Goal: Task Accomplishment & Management: Manage account settings

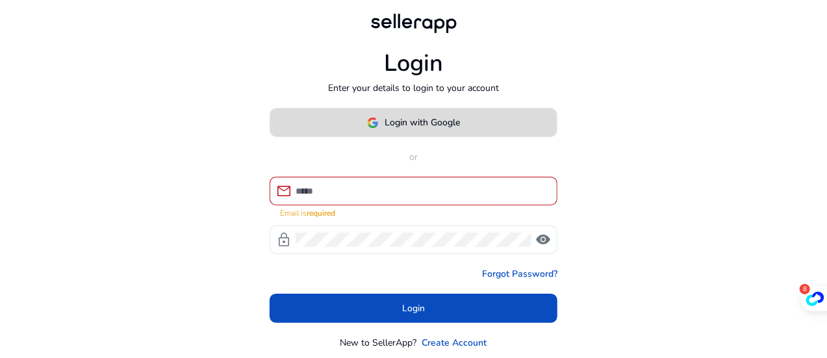
click at [420, 120] on span "Login with Google" at bounding box center [422, 123] width 75 height 14
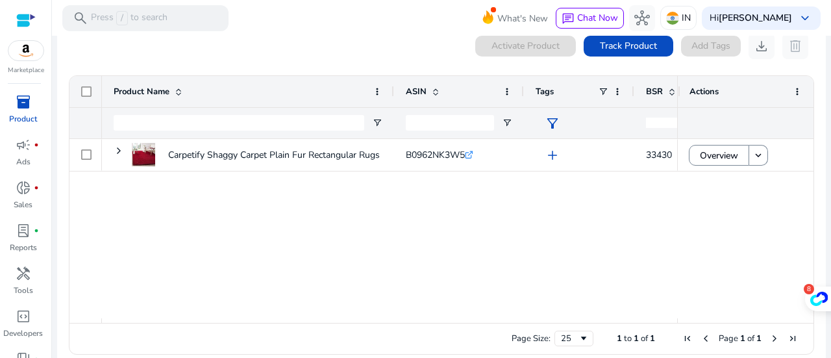
scroll to position [60, 0]
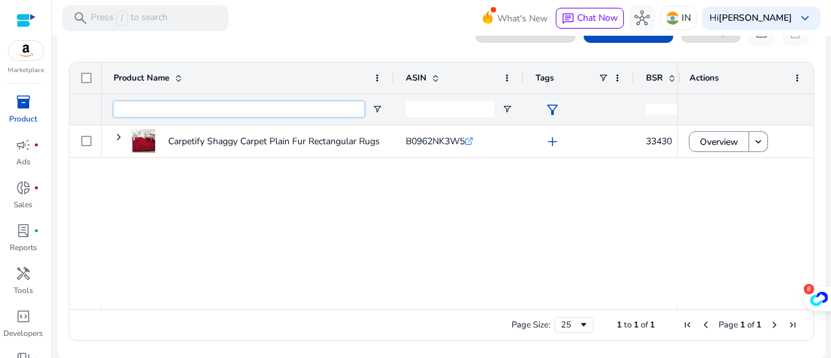
click at [276, 101] on input "Product Name Filter Input" at bounding box center [239, 109] width 251 height 16
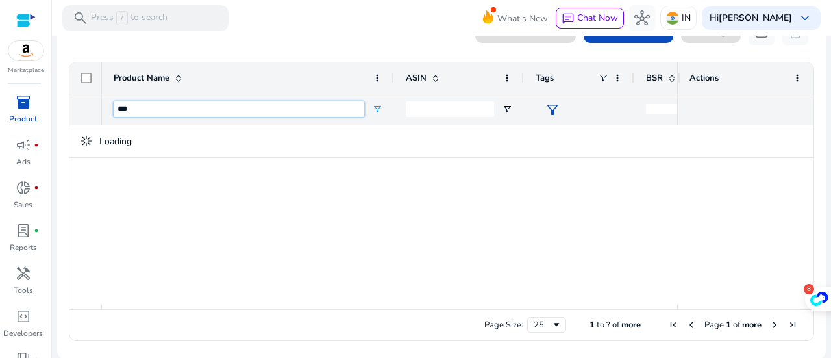
type input "***"
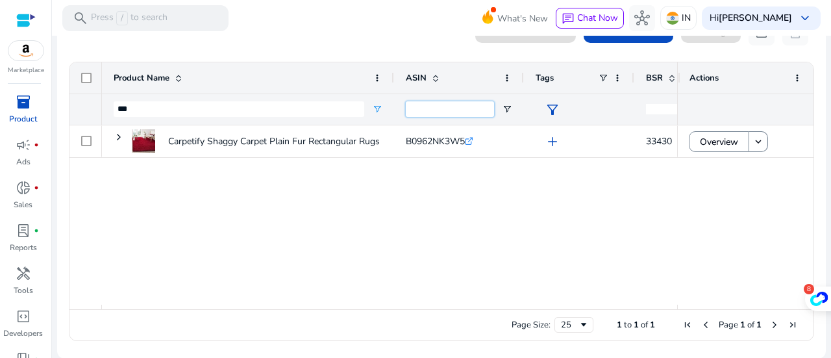
click at [433, 108] on input "ASIN Filter Input" at bounding box center [450, 109] width 88 height 16
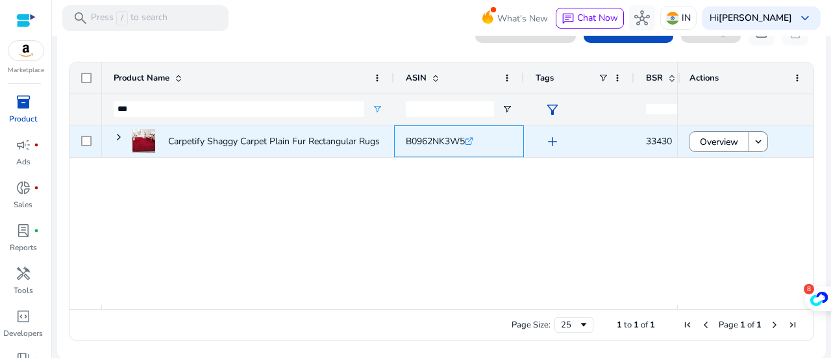
drag, startPoint x: 404, startPoint y: 135, endPoint x: 475, endPoint y: 141, distance: 71.0
click at [475, 141] on div "B0962NK3W5 .st0{fill:#2c8af8}" at bounding box center [459, 141] width 130 height 32
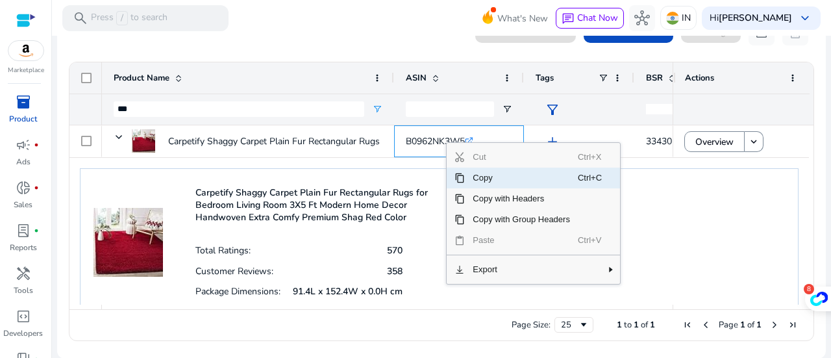
click at [487, 179] on span "Copy" at bounding box center [521, 178] width 113 height 21
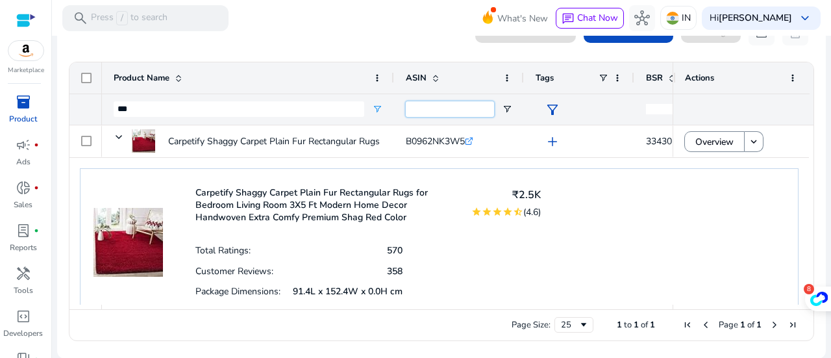
click at [448, 112] on input "ASIN Filter Input" at bounding box center [450, 109] width 88 height 16
paste input "**********"
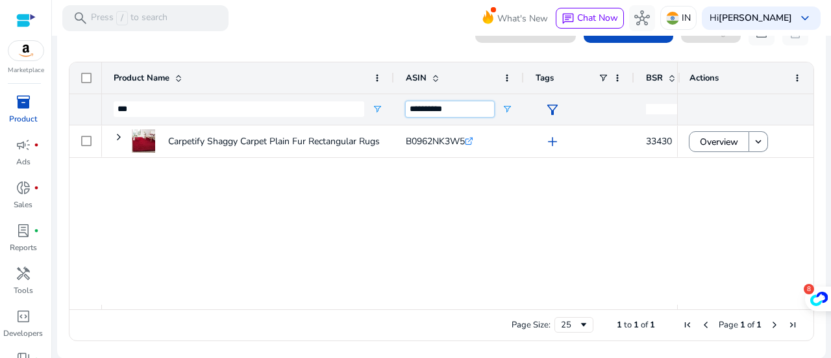
type input "**********"
drag, startPoint x: 660, startPoint y: 112, endPoint x: 594, endPoint y: 84, distance: 71.6
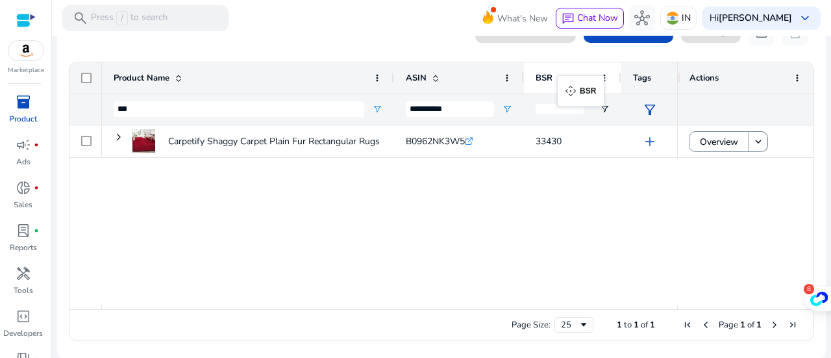
drag, startPoint x: 657, startPoint y: 79, endPoint x: 551, endPoint y: 104, distance: 108.7
click at [581, 104] on input "number" at bounding box center [560, 109] width 48 height 10
click at [578, 114] on div at bounding box center [560, 109] width 48 height 31
click at [568, 107] on input "number" at bounding box center [560, 109] width 48 height 10
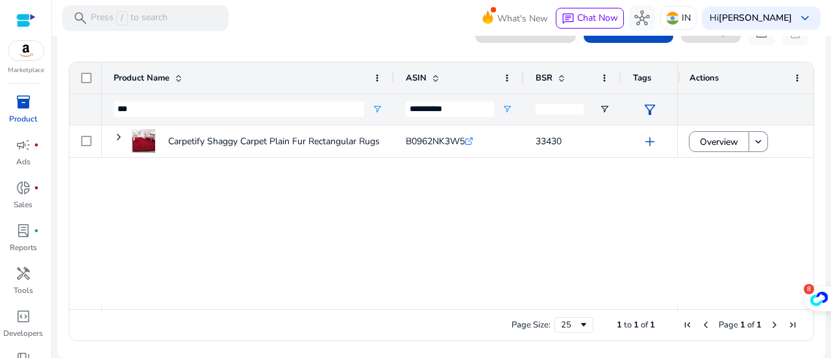
click at [568, 107] on input "number" at bounding box center [560, 109] width 48 height 10
type input "*"
drag, startPoint x: 632, startPoint y: 114, endPoint x: 586, endPoint y: 84, distance: 55.0
drag, startPoint x: 583, startPoint y: 73, endPoint x: 476, endPoint y: 77, distance: 106.6
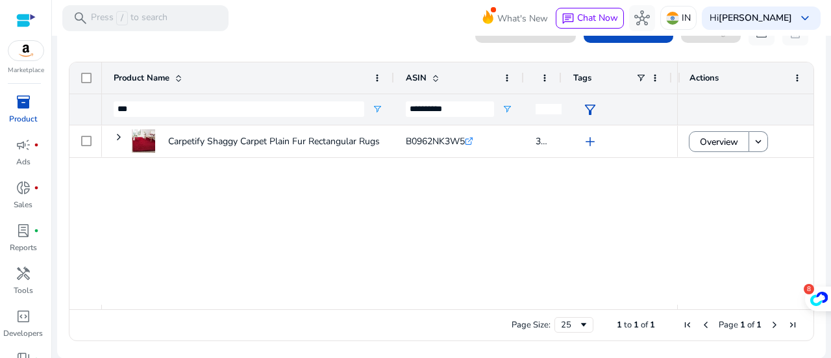
drag, startPoint x: 627, startPoint y: 81, endPoint x: 538, endPoint y: 108, distance: 93.7
click at [543, 86] on div "Tags" at bounding box center [567, 78] width 62 height 25
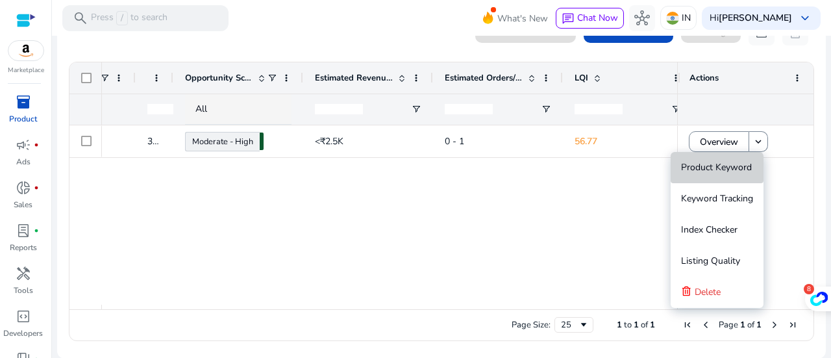
click at [743, 166] on span "Product Keyword" at bounding box center [716, 167] width 71 height 12
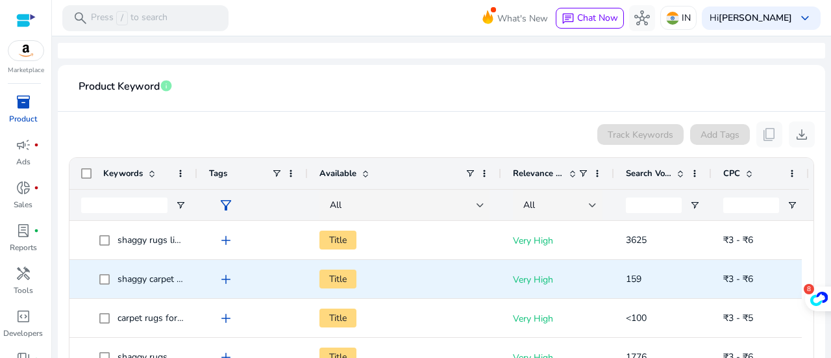
scroll to position [195, 0]
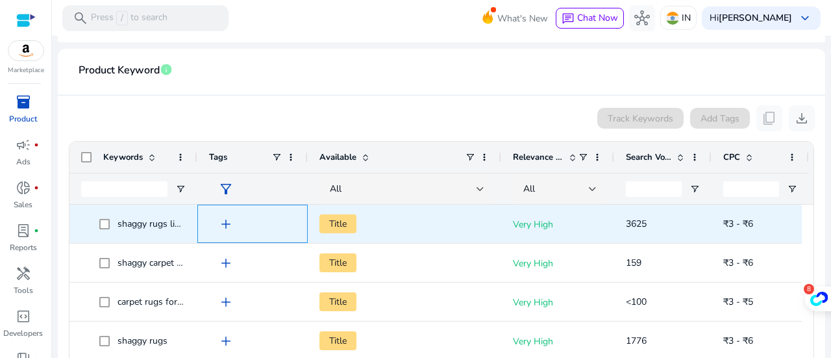
click at [223, 225] on span "add" at bounding box center [226, 224] width 16 height 16
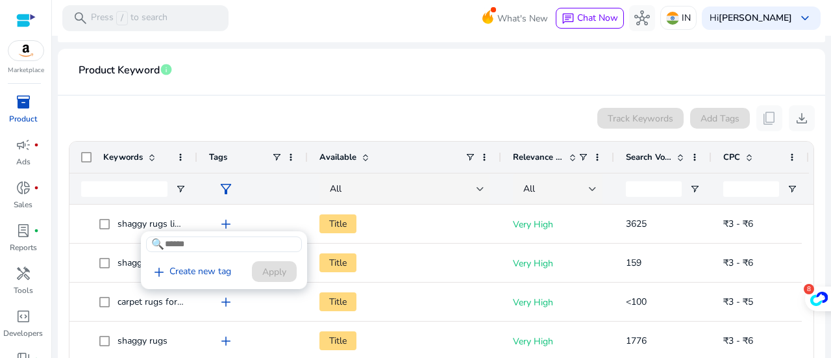
click at [357, 218] on div at bounding box center [415, 179] width 831 height 358
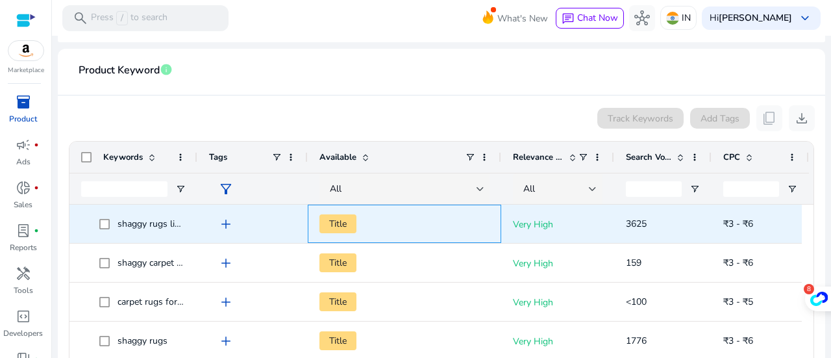
click at [340, 224] on span "Title" at bounding box center [338, 223] width 37 height 19
click at [340, 227] on span "Title" at bounding box center [338, 223] width 37 height 19
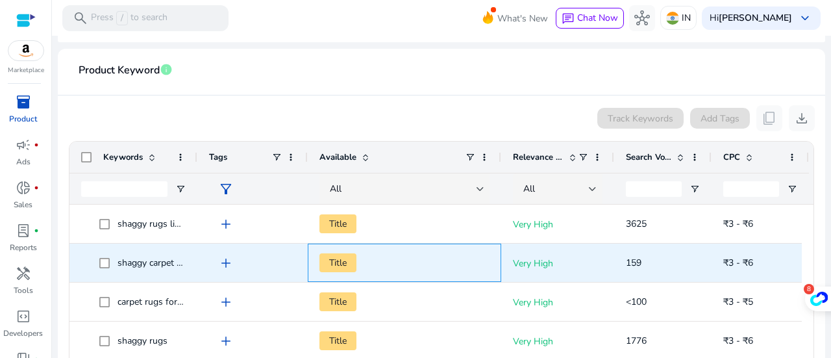
click at [405, 246] on div "Title" at bounding box center [405, 262] width 170 height 37
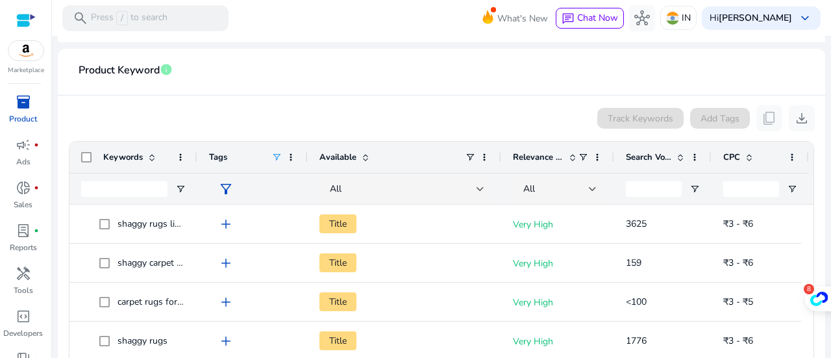
click at [276, 154] on span at bounding box center [277, 157] width 10 height 10
click at [237, 155] on div "Tags" at bounding box center [240, 157] width 62 height 25
click at [178, 153] on span at bounding box center [180, 157] width 10 height 10
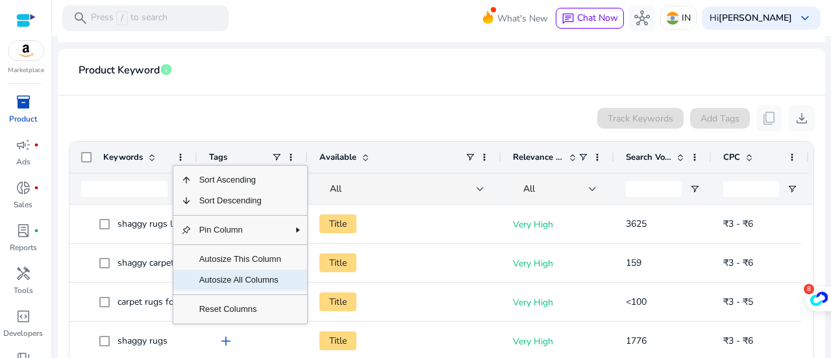
click at [275, 286] on span "Autosize All Columns" at bounding box center [240, 280] width 97 height 21
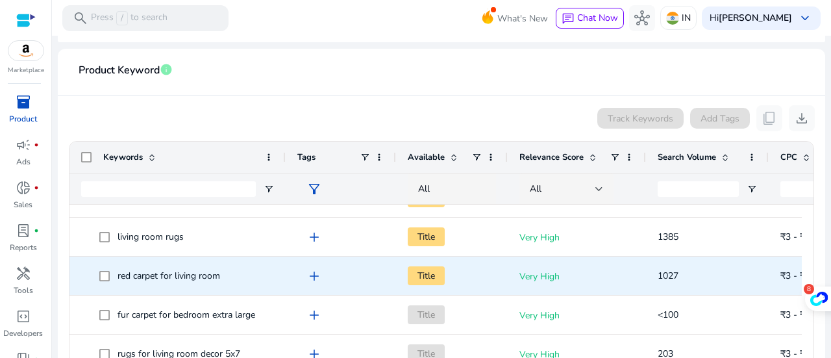
scroll to position [0, 0]
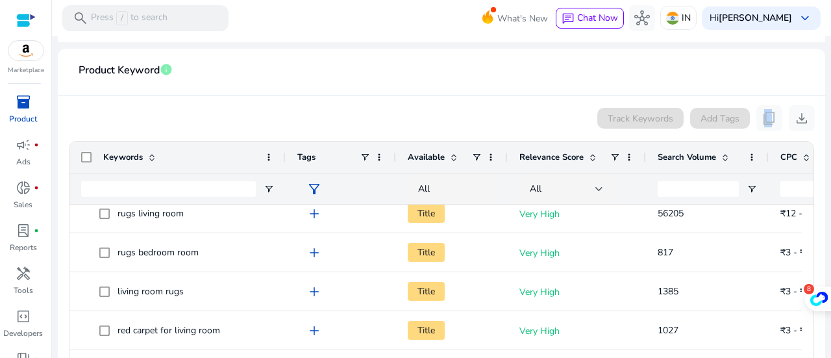
drag, startPoint x: 766, startPoint y: 114, endPoint x: 758, endPoint y: 124, distance: 12.9
click at [758, 124] on app-icon-holder "content_copy" at bounding box center [770, 118] width 26 height 26
click at [766, 120] on app-icon-holder "content_copy" at bounding box center [770, 118] width 26 height 26
click at [794, 118] on span "download" at bounding box center [802, 118] width 16 height 16
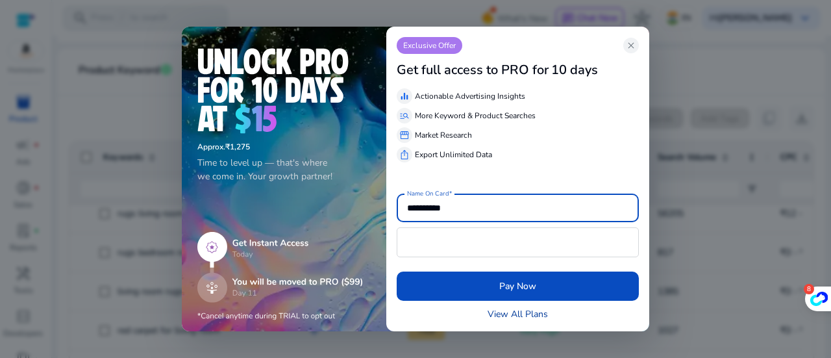
click at [536, 314] on link "View All Plans" at bounding box center [518, 314] width 60 height 14
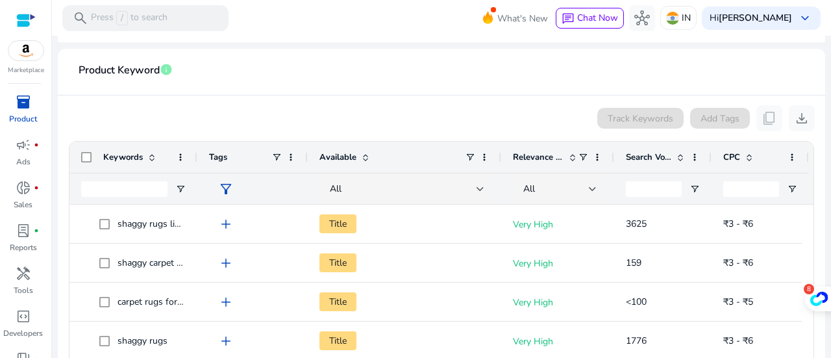
click at [760, 116] on app-icon-holder "content_copy" at bounding box center [770, 118] width 26 height 26
click at [761, 118] on app-icon-holder "content_copy" at bounding box center [770, 118] width 26 height 26
click at [762, 118] on app-icon-holder "content_copy" at bounding box center [770, 118] width 26 height 26
click at [209, 157] on span "Tags" at bounding box center [218, 157] width 18 height 12
click at [272, 157] on span at bounding box center [277, 157] width 10 height 10
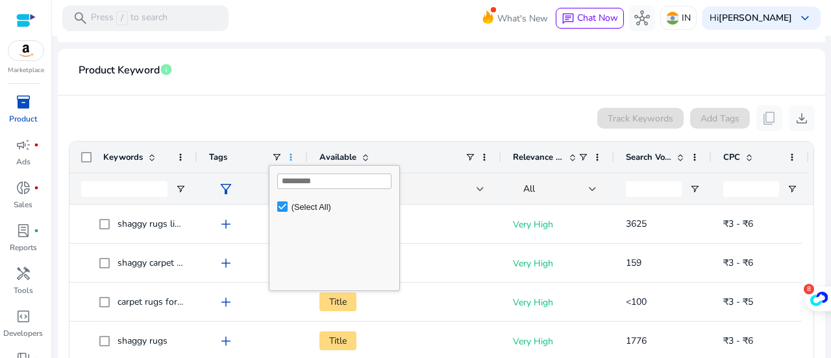
click at [294, 157] on span at bounding box center [291, 157] width 10 height 10
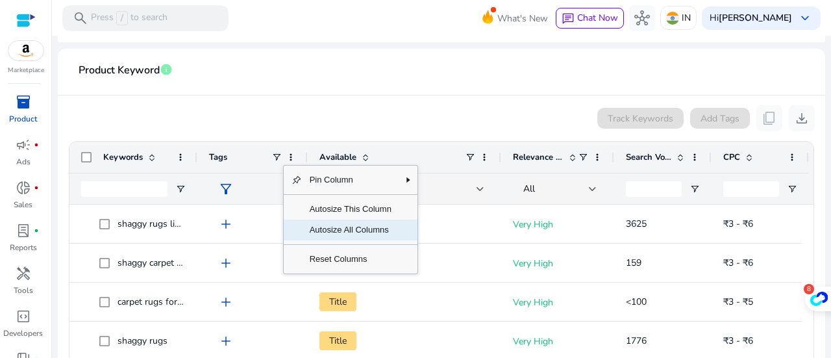
click at [346, 232] on span "Autosize All Columns" at bounding box center [350, 230] width 97 height 21
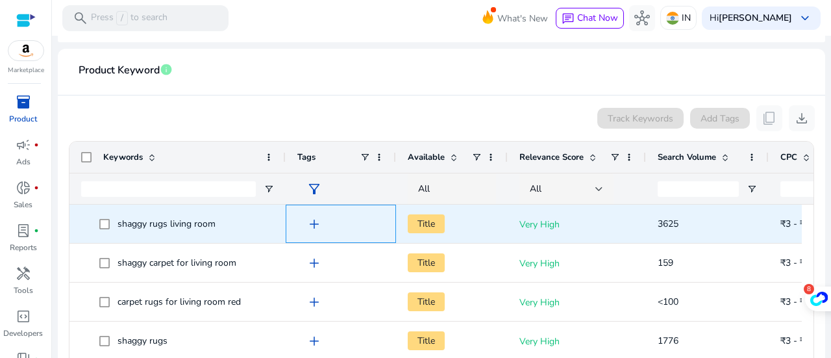
click at [311, 229] on span "add" at bounding box center [315, 224] width 16 height 16
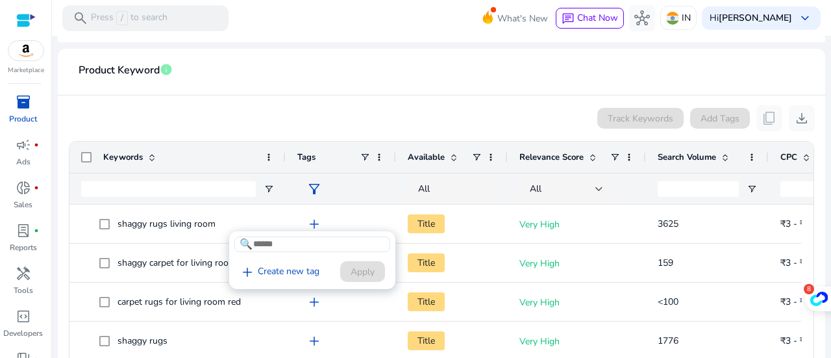
click at [390, 211] on div at bounding box center [415, 179] width 831 height 358
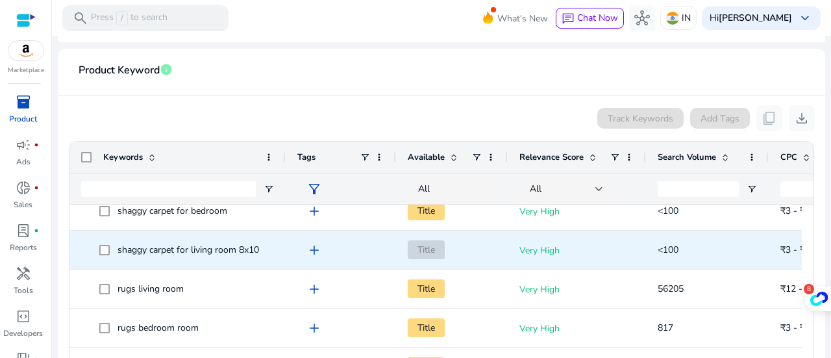
scroll to position [455, 0]
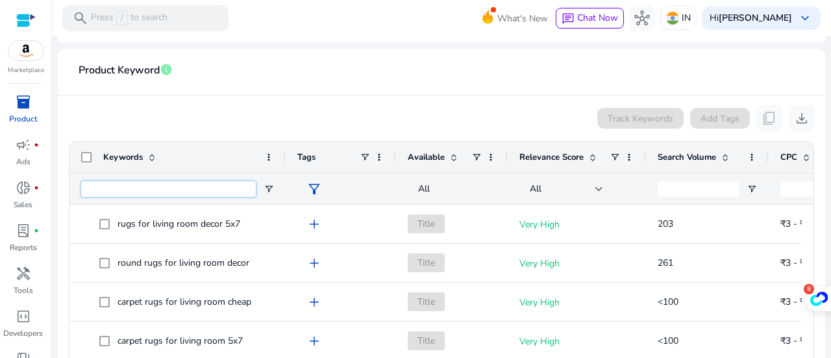
click at [174, 185] on input "Keywords Filter Input" at bounding box center [168, 189] width 175 height 16
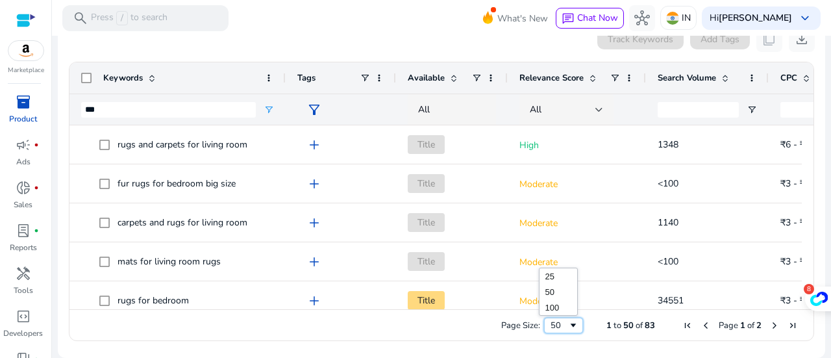
click at [573, 322] on div "50" at bounding box center [563, 326] width 39 height 16
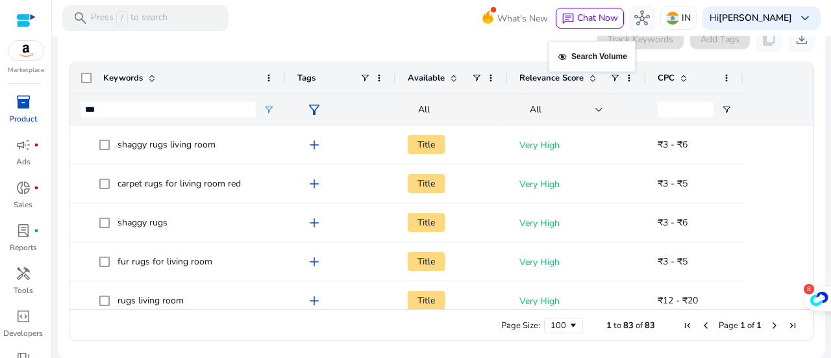
drag, startPoint x: 729, startPoint y: 68, endPoint x: 590, endPoint y: 62, distance: 139.7
drag, startPoint x: 791, startPoint y: 73, endPoint x: 776, endPoint y: 95, distance: 26.5
click at [704, 75] on div "Keywords Tags Available" at bounding box center [442, 93] width 744 height 62
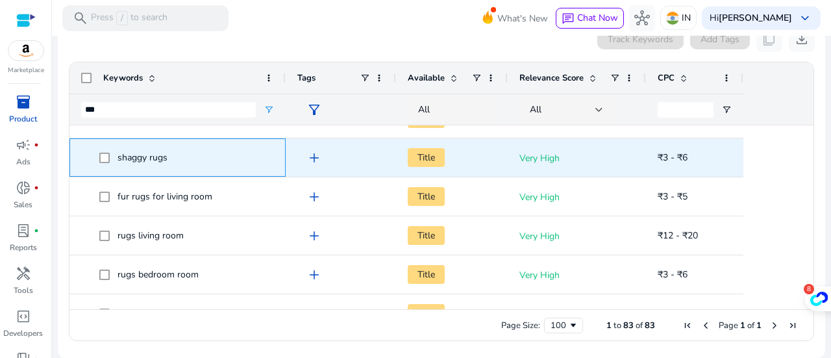
click at [98, 156] on span "shaggy rugs" at bounding box center [177, 157] width 193 height 27
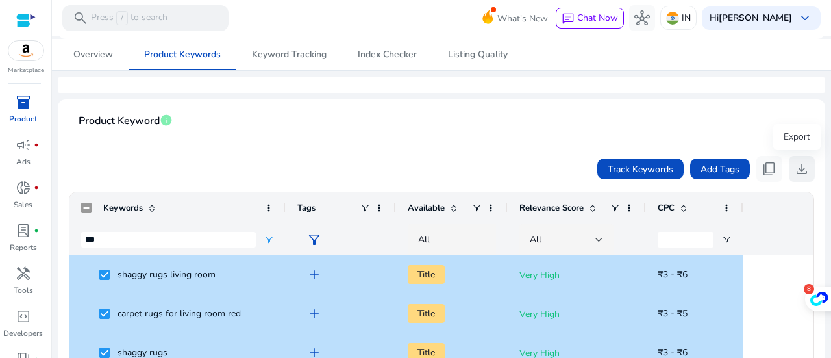
click at [794, 166] on span "download" at bounding box center [802, 169] width 16 height 16
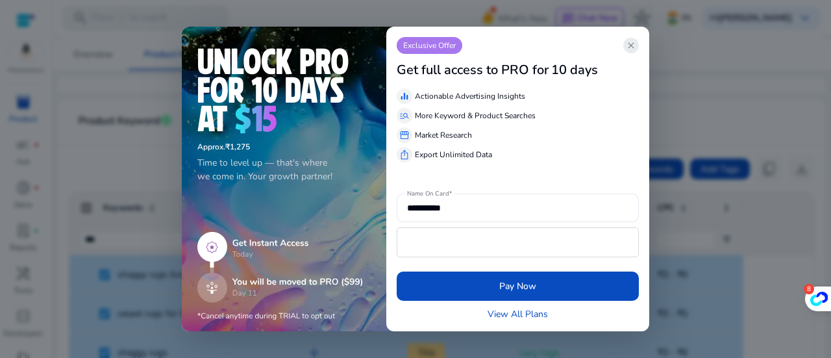
click at [638, 46] on app-icon "close" at bounding box center [632, 46] width 16 height 16
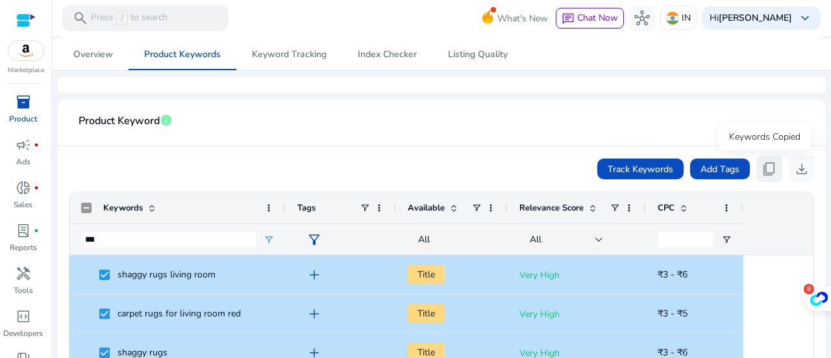
click at [764, 162] on span "content_copy" at bounding box center [770, 169] width 16 height 16
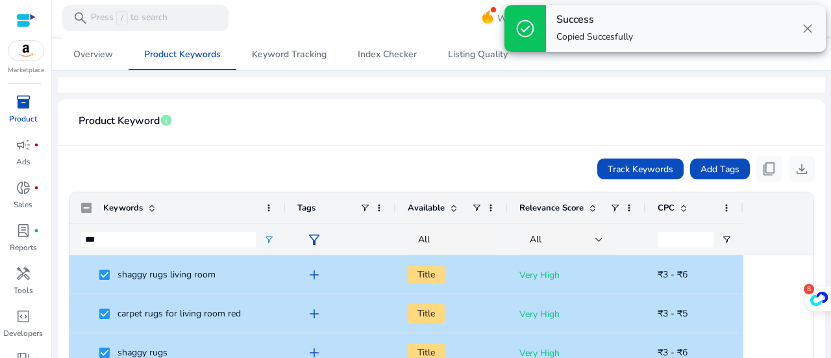
click at [623, 23] on h4 "Success" at bounding box center [595, 20] width 77 height 12
click at [563, 27] on div "Success Copied Succesfully" at bounding box center [595, 29] width 77 height 30
click at [526, 20] on span "check_circle" at bounding box center [525, 28] width 21 height 21
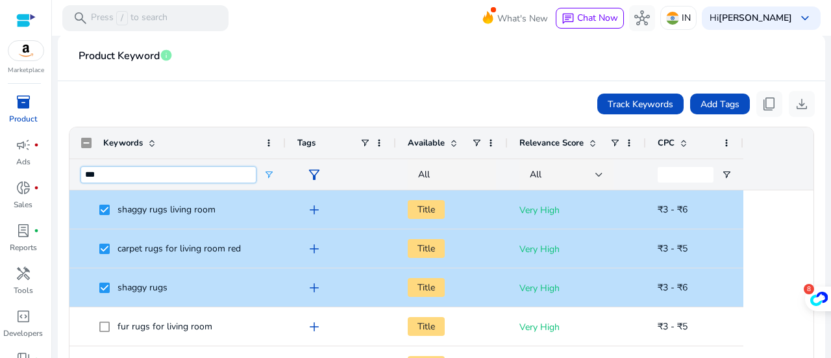
click at [163, 175] on input "***" at bounding box center [168, 175] width 175 height 16
paste input "**********"
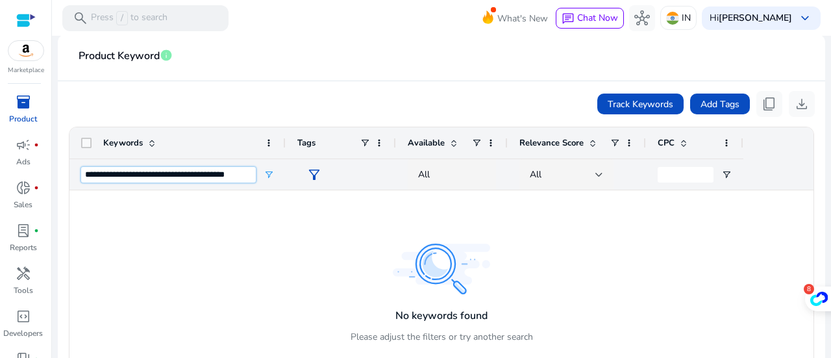
scroll to position [0, 0]
type input "*"
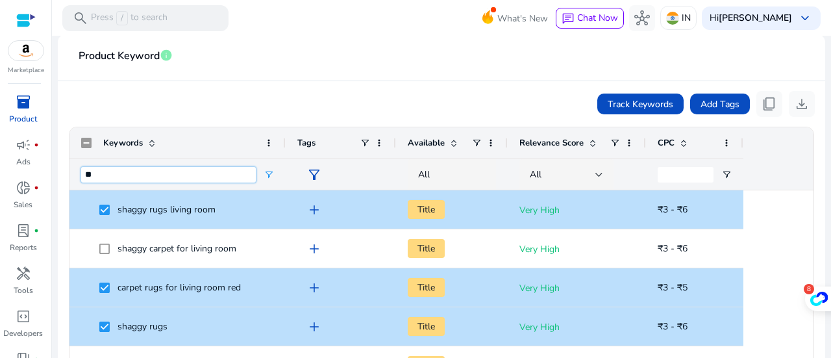
type input "***"
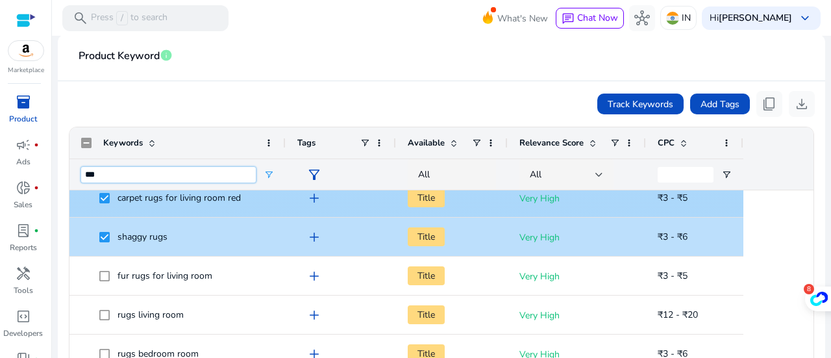
scroll to position [65, 0]
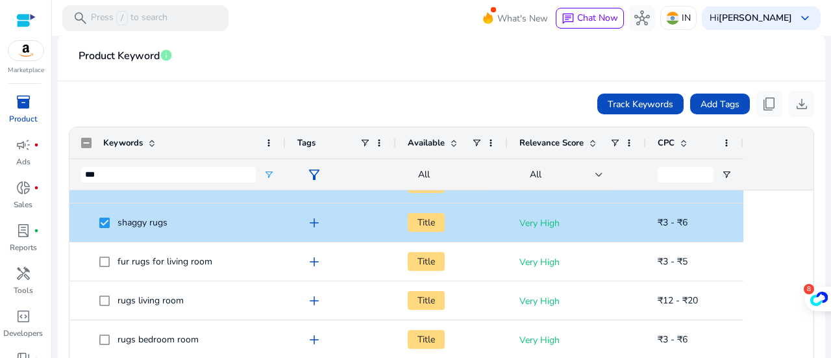
click at [305, 140] on span "Tags" at bounding box center [306, 143] width 18 height 12
click at [264, 144] on span at bounding box center [269, 143] width 10 height 10
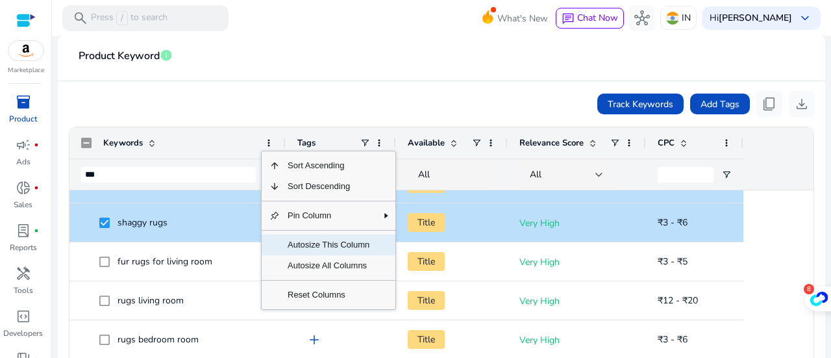
click at [338, 243] on span "Autosize This Column" at bounding box center [328, 244] width 97 height 21
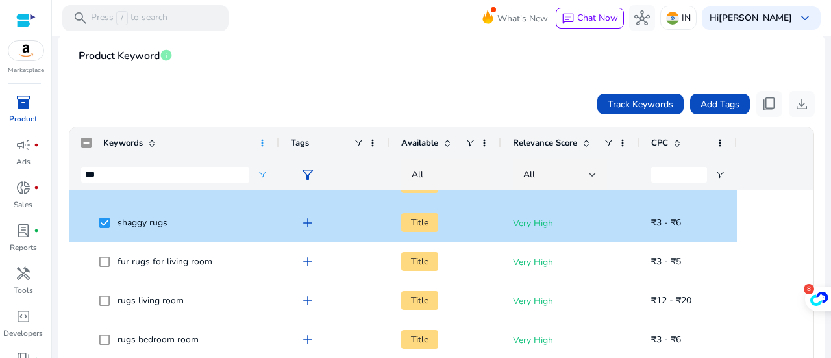
click at [262, 138] on span at bounding box center [262, 143] width 10 height 10
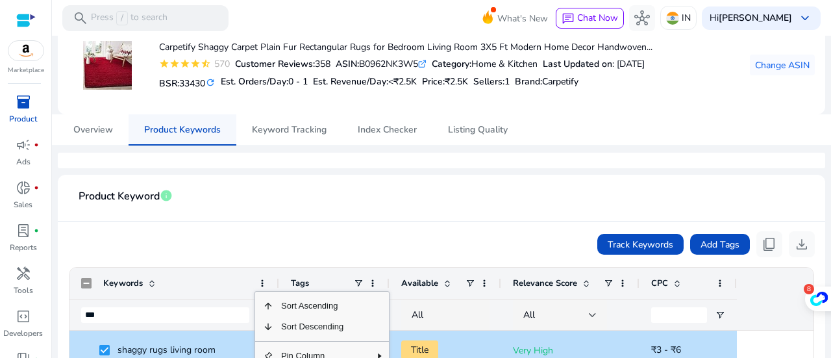
scroll to position [130, 0]
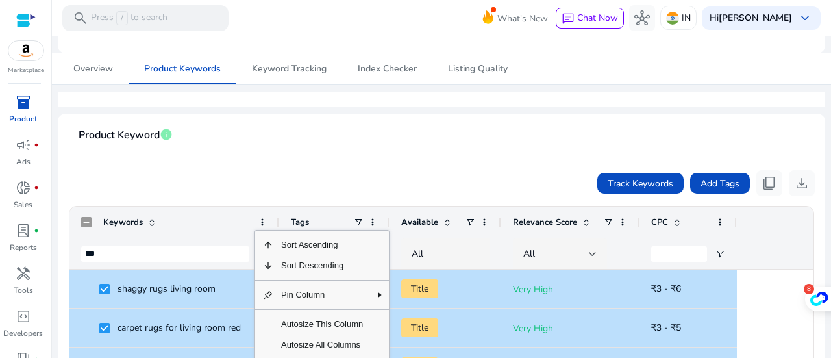
click at [274, 162] on app-product-keyword-grid "Track Keywords Add Tags content_copy download Column Filtered. Press ENTER to s…" at bounding box center [441, 325] width 747 height 331
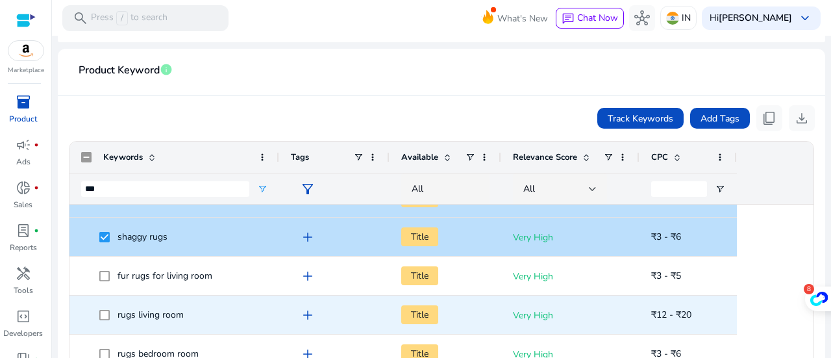
scroll to position [65, 0]
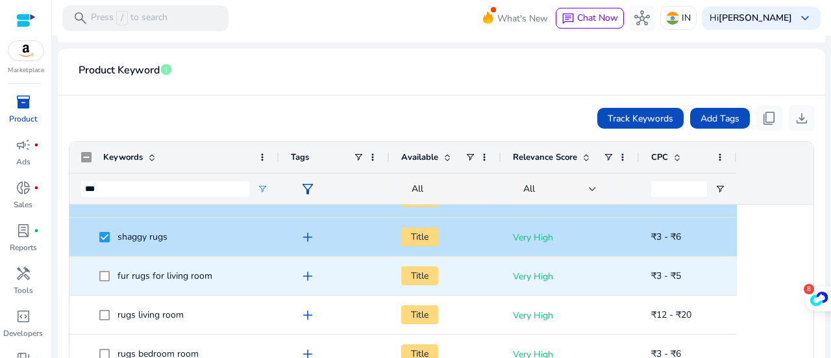
click at [98, 279] on span "fur rugs for living room" at bounding box center [174, 275] width 186 height 27
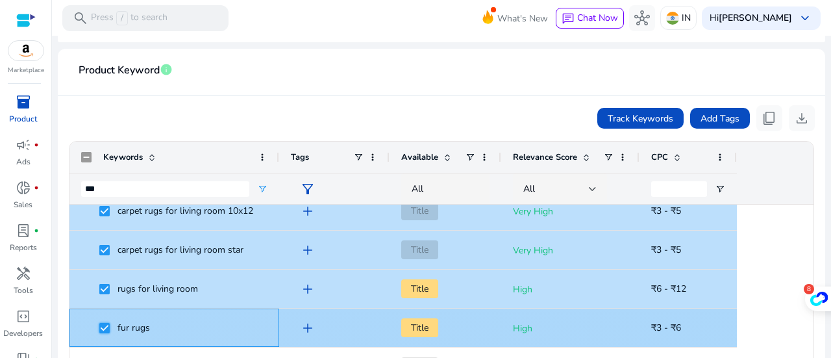
scroll to position [585, 0]
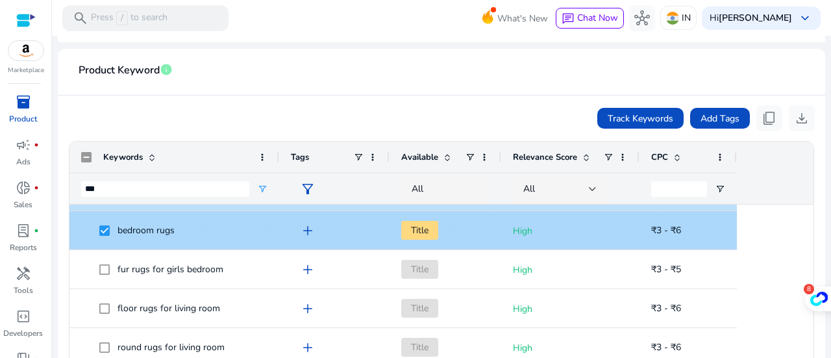
scroll to position [779, 0]
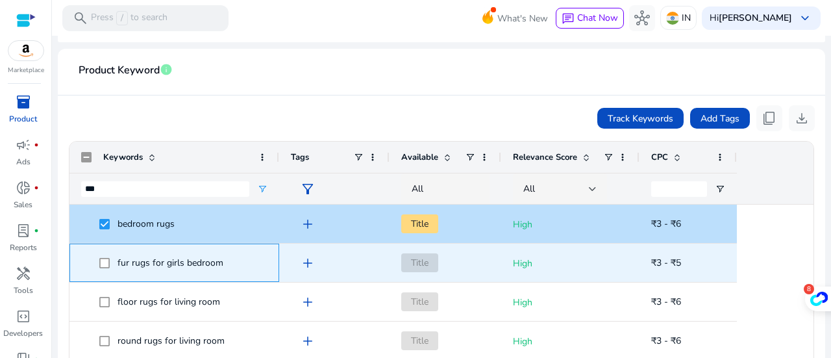
click at [111, 266] on span at bounding box center [108, 262] width 18 height 27
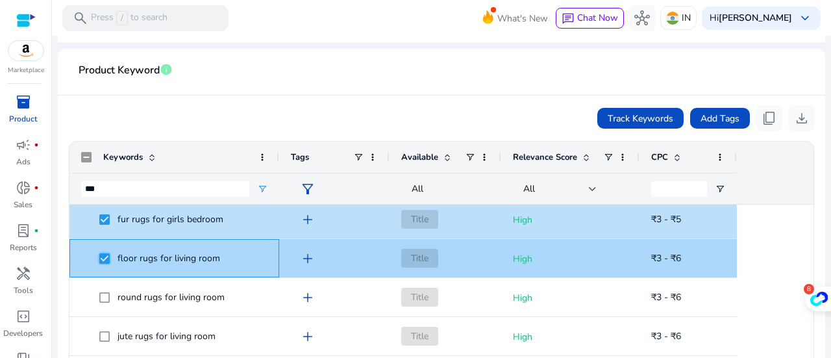
scroll to position [844, 0]
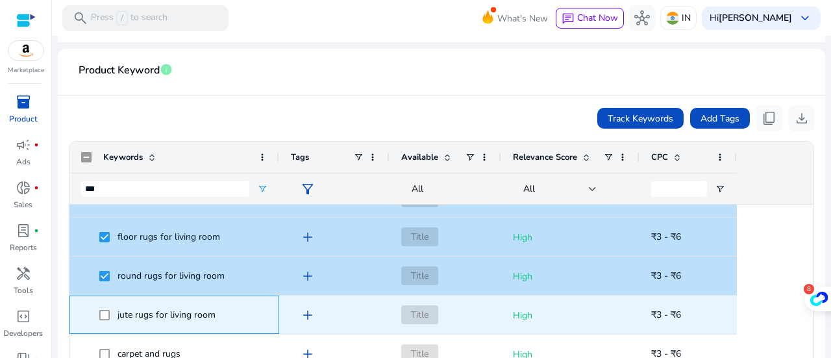
click at [105, 307] on span at bounding box center [108, 314] width 18 height 27
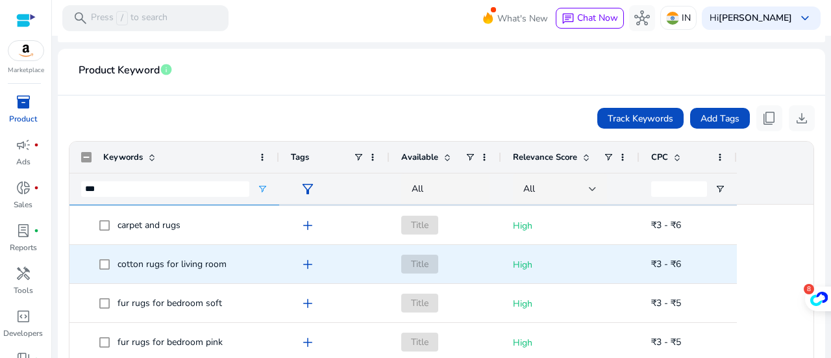
scroll to position [974, 0]
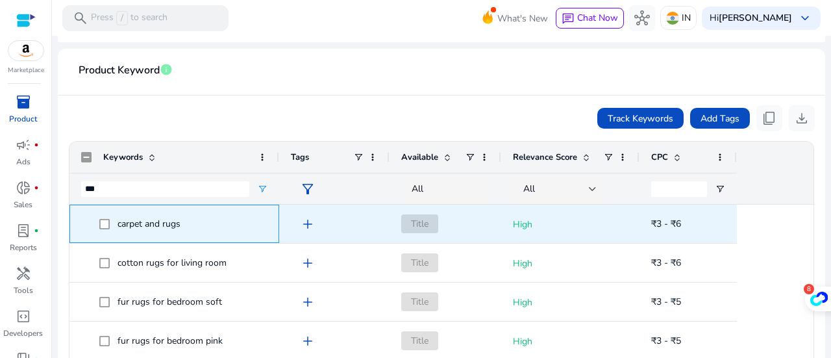
click at [105, 231] on span at bounding box center [108, 223] width 18 height 27
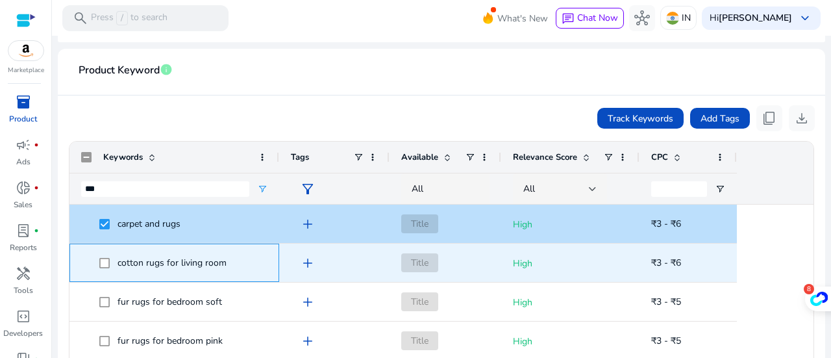
click at [96, 257] on span "cotton rugs for living room" at bounding box center [174, 262] width 186 height 27
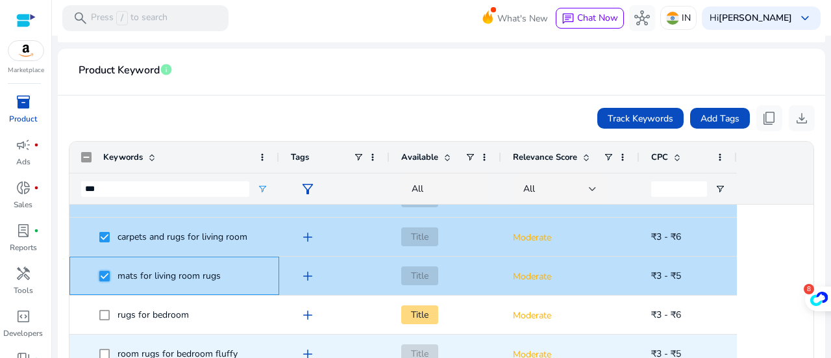
scroll to position [0, 0]
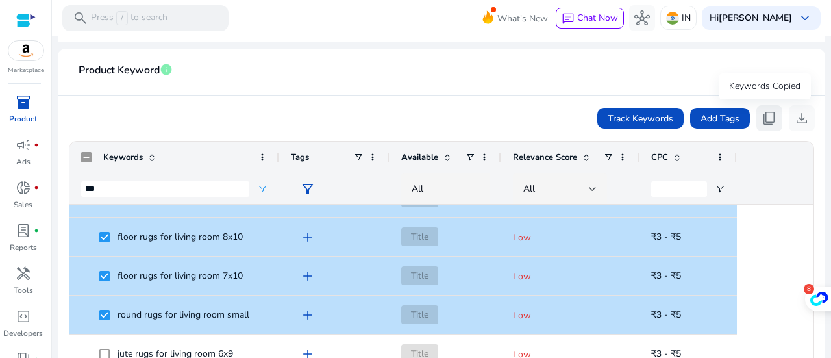
click at [757, 119] on button "content_copy" at bounding box center [770, 118] width 26 height 26
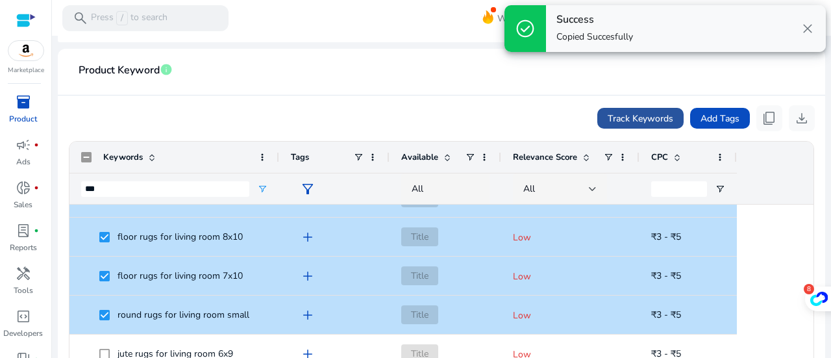
click at [630, 114] on span "Track Keywords" at bounding box center [641, 119] width 66 height 14
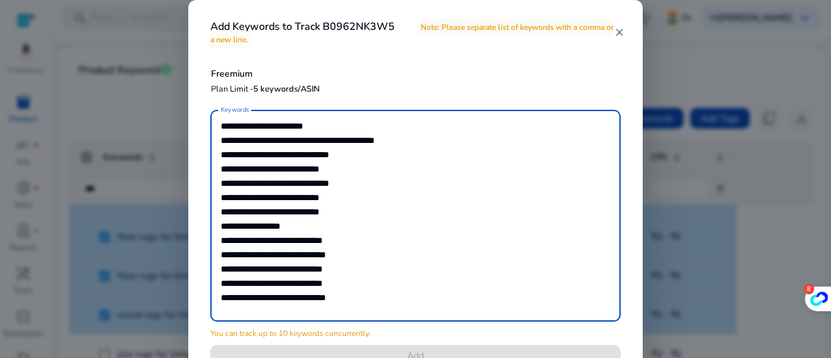
drag, startPoint x: 221, startPoint y: 131, endPoint x: 422, endPoint y: 329, distance: 282.9
click at [422, 329] on mat-form-field "Keywords" at bounding box center [415, 222] width 411 height 225
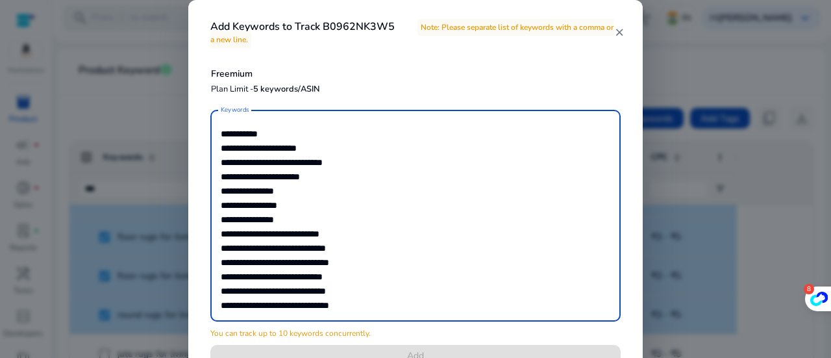
click at [383, 144] on textarea "Keywords" at bounding box center [416, 215] width 390 height 199
click at [289, 133] on textarea "Keywords" at bounding box center [416, 215] width 390 height 199
click at [329, 147] on textarea "Keywords" at bounding box center [416, 215] width 390 height 199
click at [353, 161] on textarea "Keywords" at bounding box center [416, 215] width 390 height 199
drag, startPoint x: 327, startPoint y: 172, endPoint x: 318, endPoint y: 187, distance: 17.8
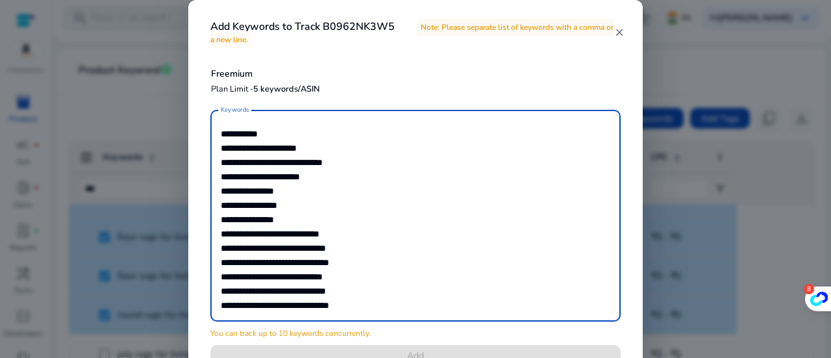
click at [326, 174] on textarea "Keywords" at bounding box center [416, 215] width 390 height 199
drag, startPoint x: 314, startPoint y: 189, endPoint x: 314, endPoint y: 199, distance: 10.4
click at [314, 190] on textarea "Keywords" at bounding box center [416, 215] width 390 height 199
drag, startPoint x: 316, startPoint y: 205, endPoint x: 316, endPoint y: 214, distance: 9.1
click at [316, 207] on textarea "Keywords" at bounding box center [416, 215] width 390 height 199
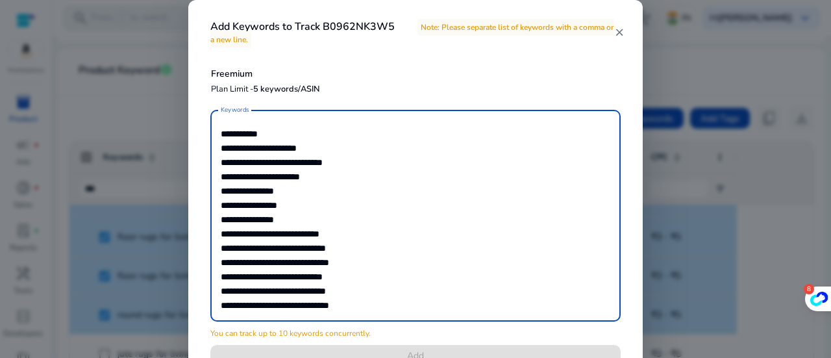
click at [313, 226] on textarea "Keywords" at bounding box center [416, 215] width 390 height 199
click at [361, 234] on textarea "Keywords" at bounding box center [416, 215] width 390 height 199
drag, startPoint x: 355, startPoint y: 247, endPoint x: 364, endPoint y: 259, distance: 14.4
click at [355, 248] on textarea "Keywords" at bounding box center [416, 215] width 390 height 199
click at [368, 268] on textarea "Keywords" at bounding box center [416, 215] width 390 height 199
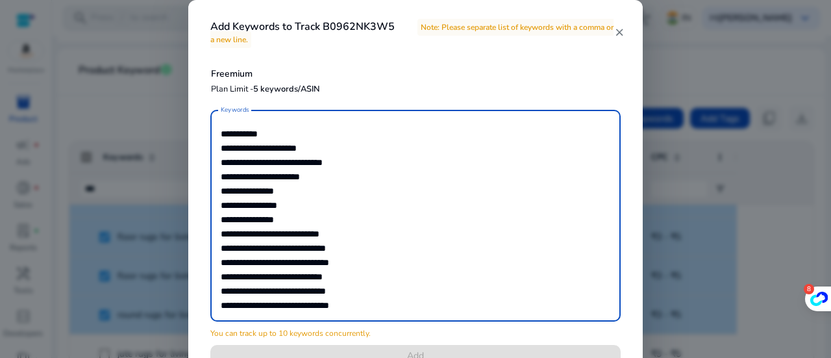
click at [357, 281] on textarea "Keywords" at bounding box center [416, 215] width 390 height 199
click at [356, 296] on textarea "Keywords" at bounding box center [416, 215] width 390 height 199
click at [354, 305] on textarea "Keywords" at bounding box center [416, 215] width 390 height 199
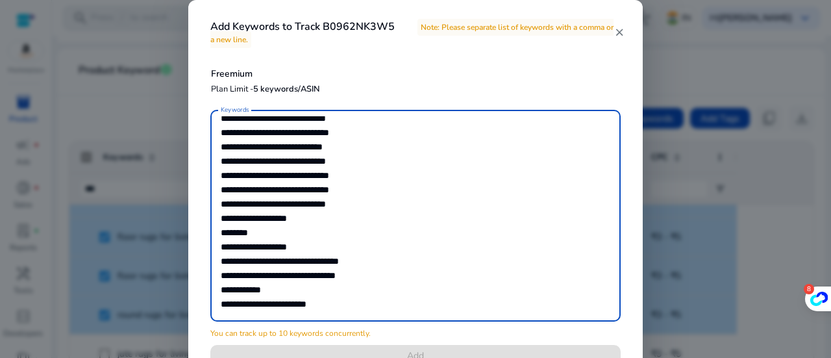
click at [365, 195] on textarea "Keywords" at bounding box center [416, 215] width 390 height 199
click at [358, 206] on textarea "Keywords" at bounding box center [416, 215] width 390 height 199
drag, startPoint x: 331, startPoint y: 218, endPoint x: 312, endPoint y: 234, distance: 25.8
click at [331, 218] on textarea "Keywords" at bounding box center [416, 215] width 390 height 199
click at [308, 235] on textarea "Keywords" at bounding box center [416, 215] width 390 height 199
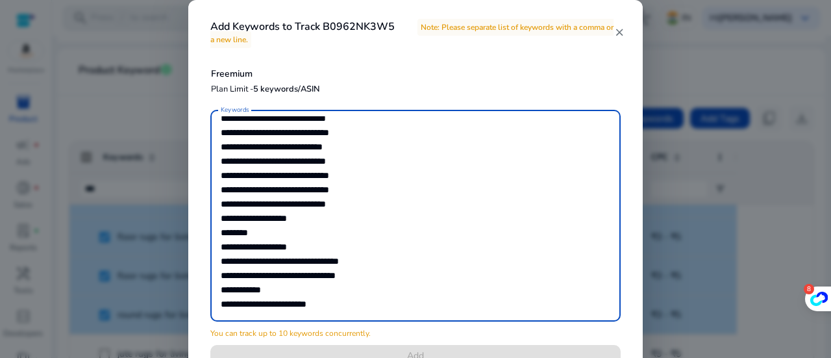
click at [318, 254] on textarea "Keywords" at bounding box center [416, 215] width 390 height 199
click at [373, 264] on textarea "Keywords" at bounding box center [416, 215] width 390 height 199
click at [362, 277] on textarea "Keywords" at bounding box center [416, 215] width 390 height 199
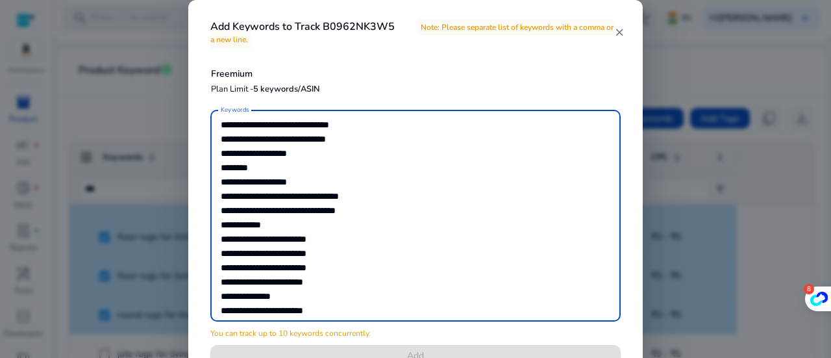
click at [285, 227] on textarea "Keywords" at bounding box center [416, 215] width 390 height 199
click at [341, 243] on textarea "Keywords" at bounding box center [416, 215] width 390 height 199
click at [336, 251] on textarea "Keywords" at bounding box center [416, 215] width 390 height 199
drag, startPoint x: 333, startPoint y: 268, endPoint x: 324, endPoint y: 279, distance: 13.9
click at [329, 272] on textarea "Keywords" at bounding box center [416, 215] width 390 height 199
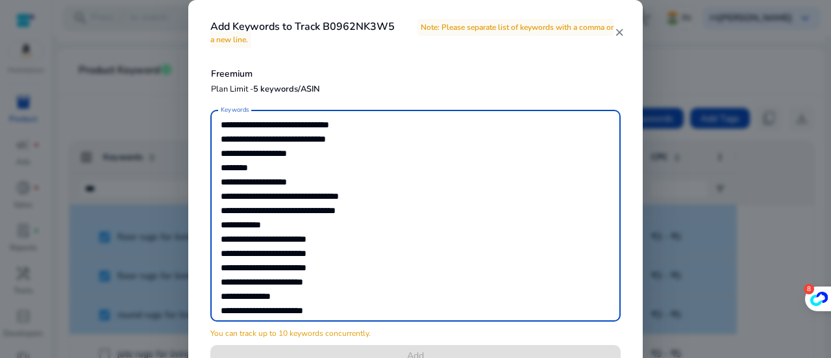
drag, startPoint x: 321, startPoint y: 281, endPoint x: 300, endPoint y: 294, distance: 24.5
click at [320, 283] on textarea "Keywords" at bounding box center [416, 215] width 390 height 199
click at [300, 294] on textarea "Keywords" at bounding box center [416, 215] width 390 height 199
click at [335, 303] on textarea "Keywords" at bounding box center [416, 215] width 390 height 199
click at [333, 311] on textarea "Keywords" at bounding box center [416, 215] width 390 height 199
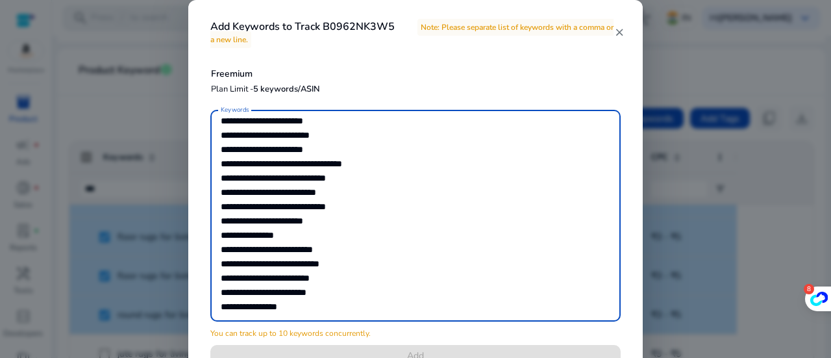
scroll to position [390, 0]
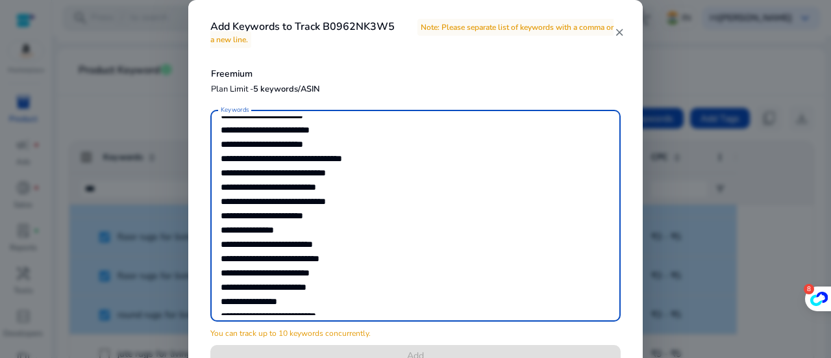
click at [343, 133] on textarea "Keywords" at bounding box center [416, 215] width 390 height 199
click at [343, 147] on textarea "Keywords" at bounding box center [416, 215] width 390 height 199
click at [375, 157] on textarea "Keywords" at bounding box center [416, 215] width 390 height 199
click at [372, 175] on textarea "Keywords" at bounding box center [416, 215] width 390 height 199
click at [360, 190] on textarea "Keywords" at bounding box center [416, 215] width 390 height 199
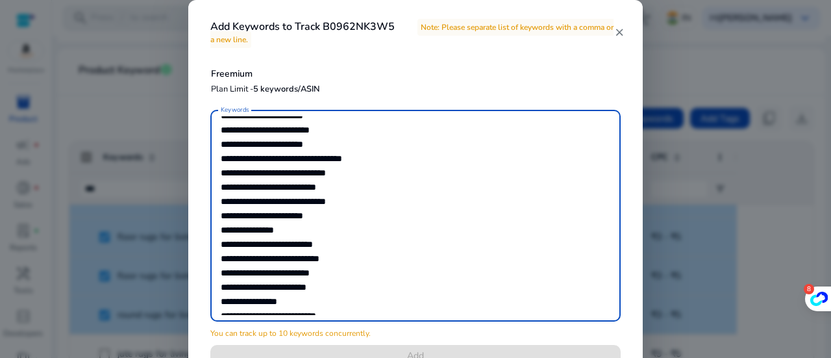
click at [362, 205] on textarea "Keywords" at bounding box center [416, 215] width 390 height 199
click at [348, 223] on textarea "Keywords" at bounding box center [416, 215] width 390 height 199
click at [325, 232] on textarea "Keywords" at bounding box center [416, 215] width 390 height 199
click at [349, 238] on textarea "Keywords" at bounding box center [416, 215] width 390 height 199
click at [355, 257] on textarea "Keywords" at bounding box center [416, 215] width 390 height 199
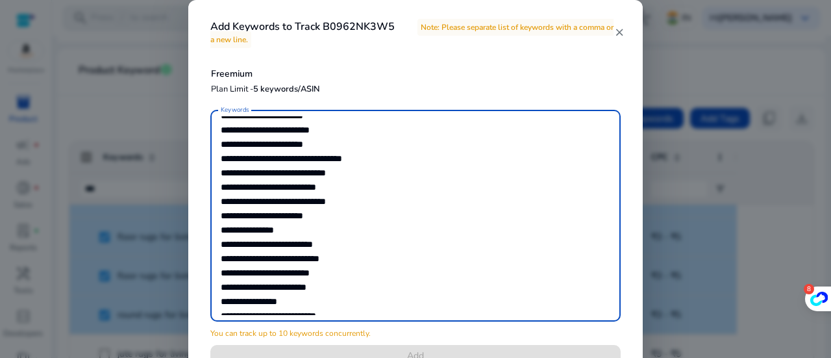
drag, startPoint x: 335, startPoint y: 276, endPoint x: 325, endPoint y: 279, distance: 9.5
click at [334, 276] on textarea "Keywords" at bounding box center [416, 215] width 390 height 199
drag, startPoint x: 323, startPoint y: 285, endPoint x: 309, endPoint y: 299, distance: 20.7
click at [318, 292] on textarea "Keywords" at bounding box center [416, 215] width 390 height 199
click at [304, 301] on textarea "Keywords" at bounding box center [416, 215] width 390 height 199
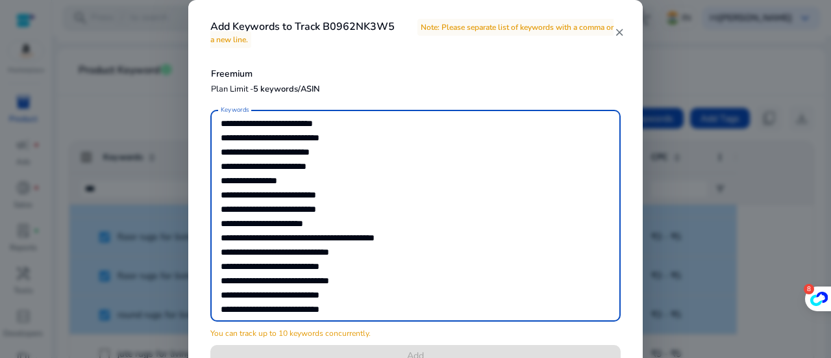
scroll to position [520, 0]
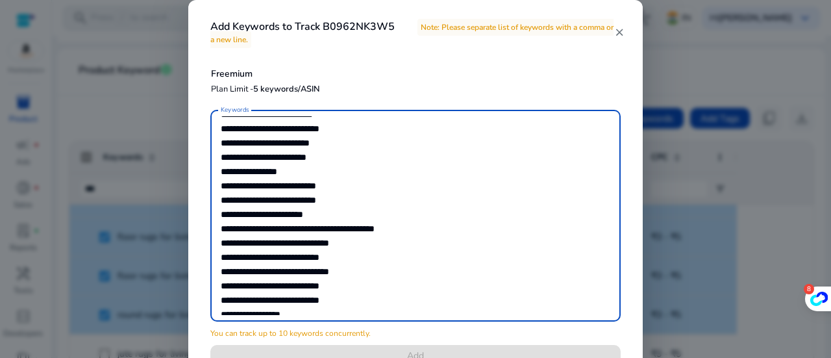
click at [357, 186] on textarea "Keywords" at bounding box center [416, 215] width 390 height 199
click at [349, 206] on textarea "Keywords" at bounding box center [416, 215] width 390 height 199
click at [340, 218] on textarea "Keywords" at bounding box center [416, 215] width 390 height 199
click at [463, 231] on textarea "Keywords" at bounding box center [416, 215] width 390 height 199
click at [383, 249] on textarea "Keywords" at bounding box center [416, 215] width 390 height 199
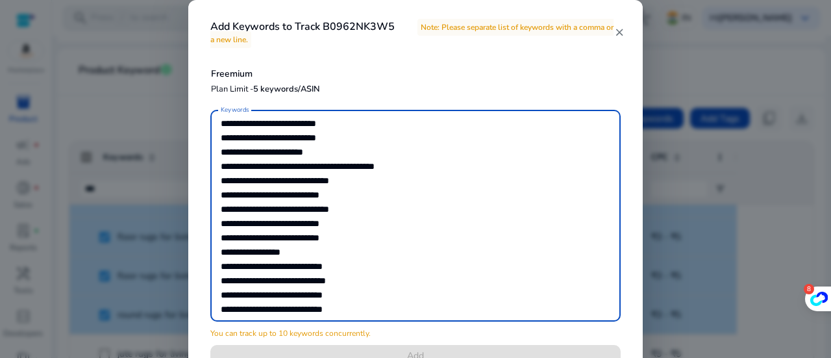
scroll to position [585, 0]
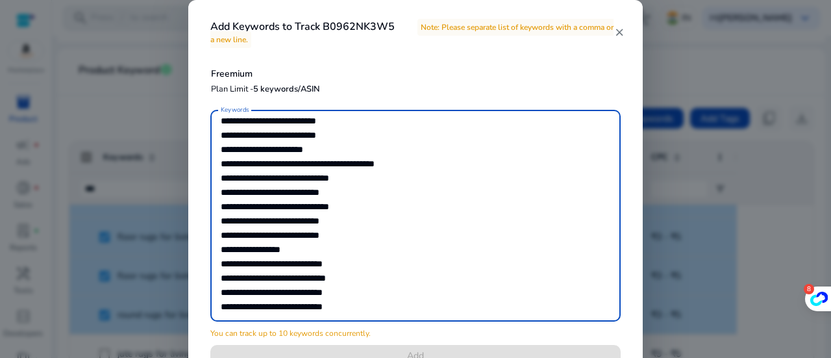
click at [351, 192] on textarea "Keywords" at bounding box center [416, 215] width 390 height 199
click at [368, 212] on textarea "Keywords" at bounding box center [416, 215] width 390 height 199
drag, startPoint x: 357, startPoint y: 224, endPoint x: 354, endPoint y: 251, distance: 26.8
click at [357, 225] on textarea "Keywords" at bounding box center [416, 215] width 390 height 199
click at [354, 251] on textarea "Keywords" at bounding box center [416, 215] width 390 height 199
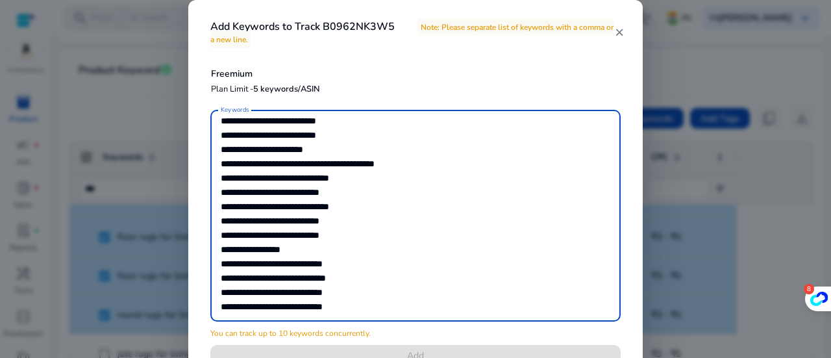
click at [322, 254] on textarea "Keywords" at bounding box center [416, 215] width 390 height 199
click at [357, 267] on textarea "Keywords" at bounding box center [416, 215] width 390 height 199
click at [353, 282] on textarea "Keywords" at bounding box center [416, 215] width 390 height 199
click at [351, 298] on textarea "Keywords" at bounding box center [416, 215] width 390 height 199
click at [351, 307] on textarea "Keywords" at bounding box center [416, 215] width 390 height 199
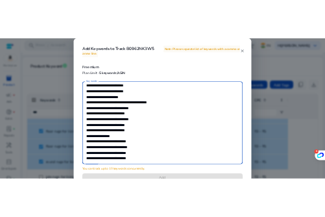
scroll to position [608, 0]
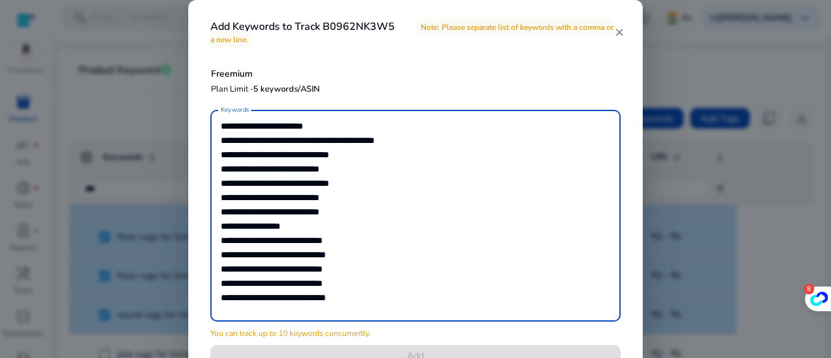
click at [353, 297] on textarea "Keywords" at bounding box center [416, 215] width 390 height 199
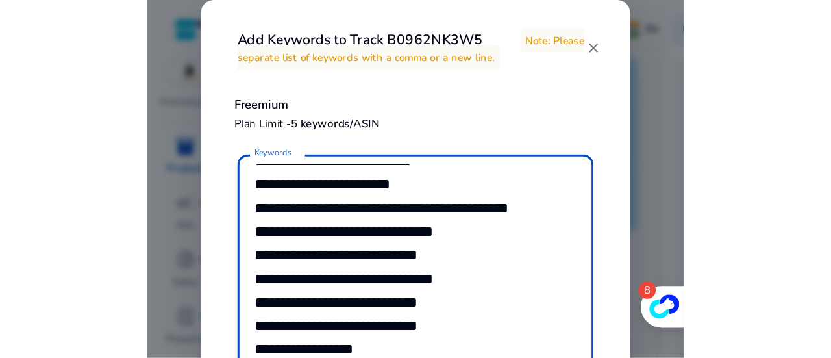
scroll to position [261, 0]
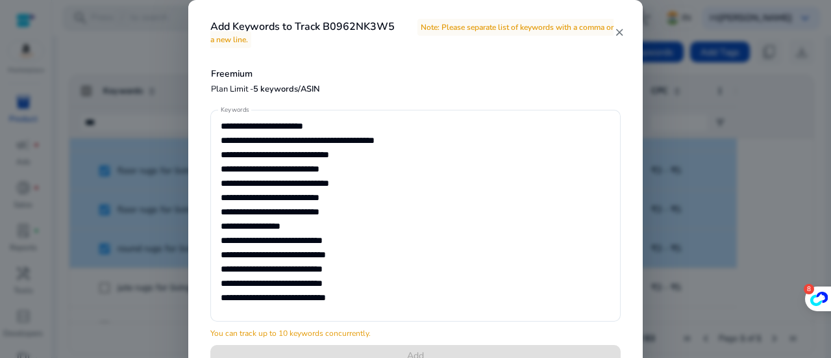
click at [617, 31] on mat-icon "close" at bounding box center [619, 33] width 10 height 12
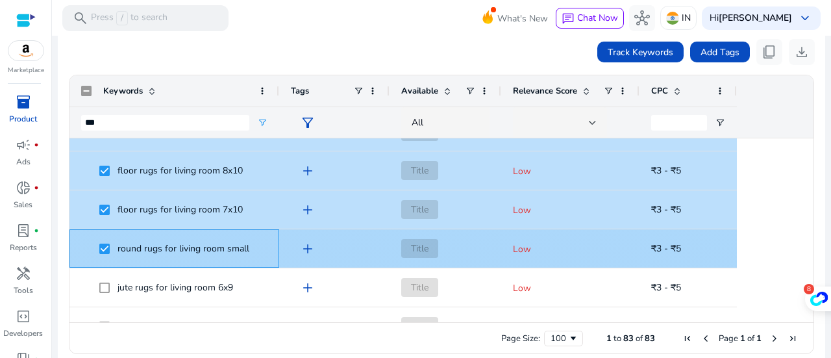
click at [275, 231] on div "round rugs for living room small" at bounding box center [175, 248] width 210 height 38
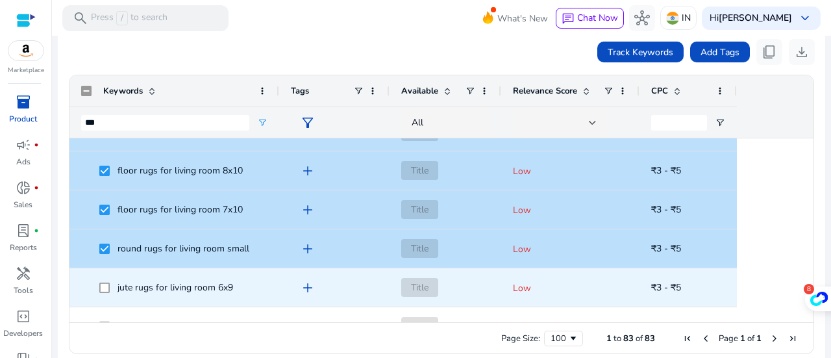
click at [218, 303] on div "jute rugs for living room 6x9" at bounding box center [174, 287] width 186 height 37
drag, startPoint x: 257, startPoint y: 305, endPoint x: 256, endPoint y: 329, distance: 23.4
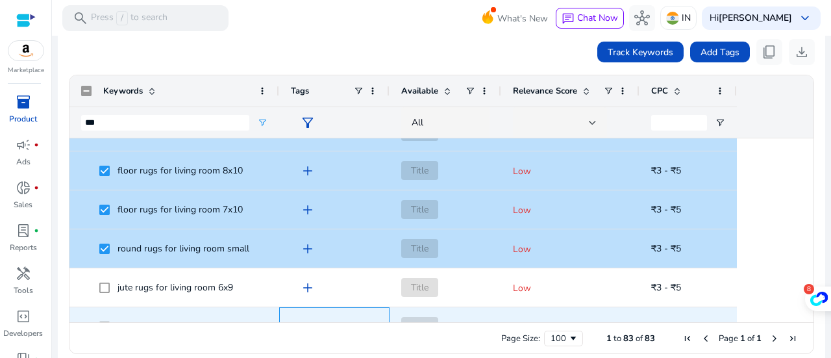
click at [306, 319] on span "add" at bounding box center [308, 327] width 16 height 16
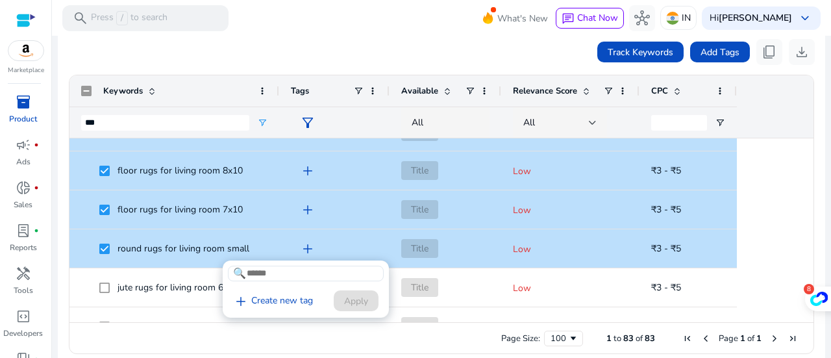
click at [329, 292] on div "add Create new tag Apply" at bounding box center [303, 301] width 151 height 24
click at [210, 191] on div at bounding box center [415, 179] width 831 height 358
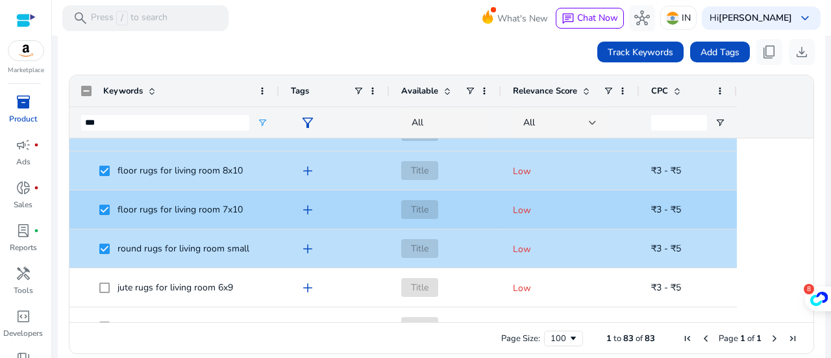
scroll to position [2037, 0]
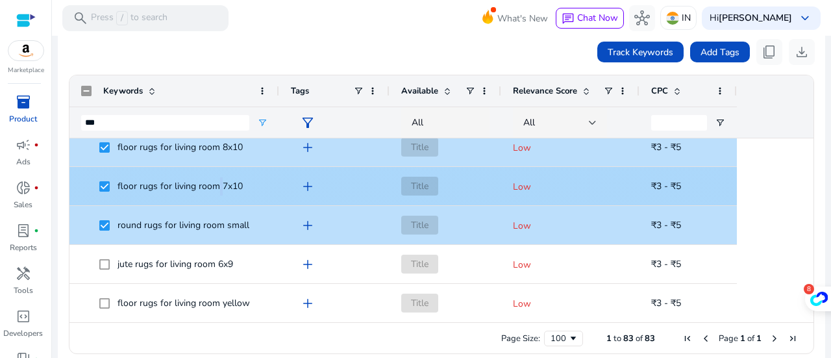
click at [214, 173] on span "floor rugs for living room 7x10" at bounding box center [183, 186] width 168 height 27
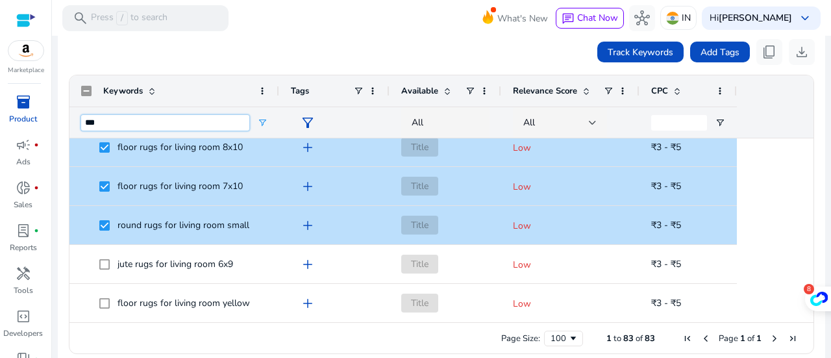
click at [142, 120] on input "***" at bounding box center [165, 123] width 168 height 16
click at [173, 124] on input "***" at bounding box center [165, 123] width 168 height 16
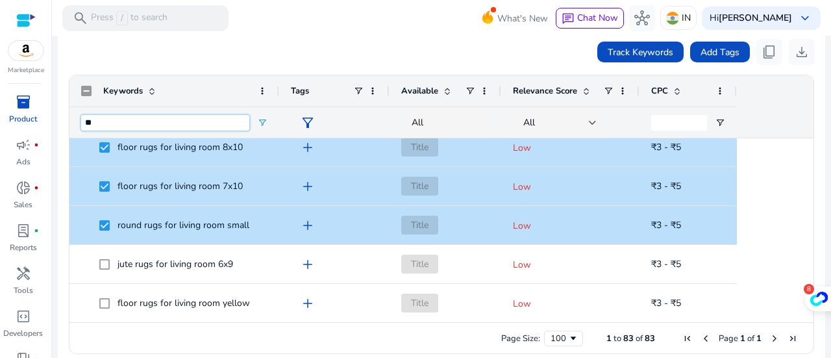
type input "*"
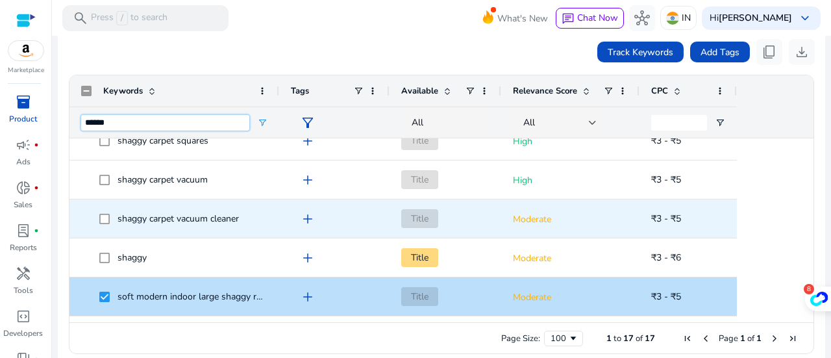
scroll to position [390, 0]
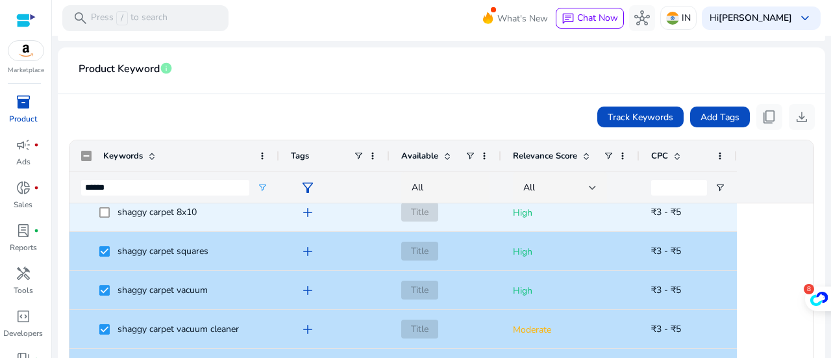
click at [99, 220] on span at bounding box center [108, 212] width 18 height 27
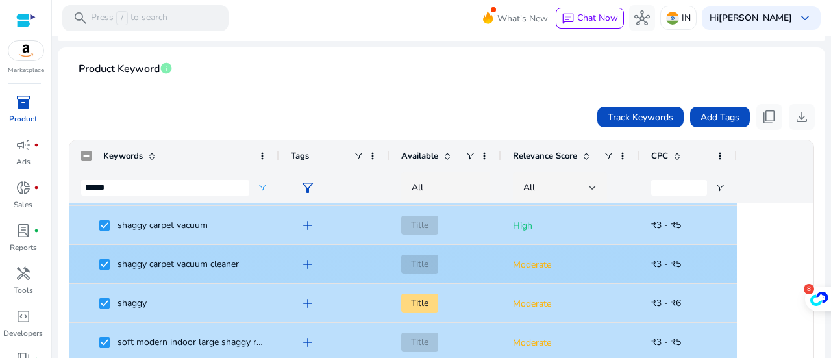
scroll to position [478, 0]
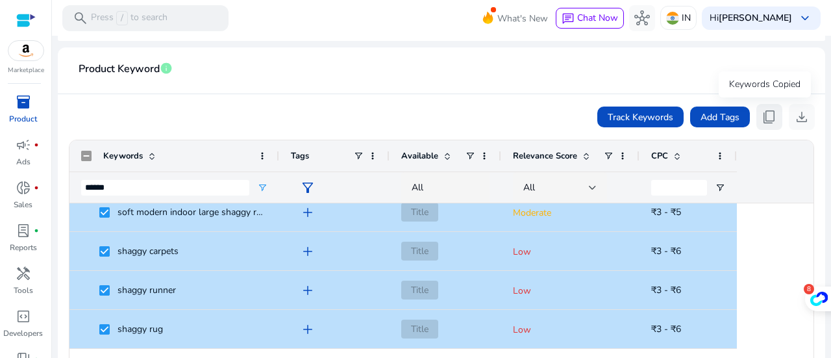
click at [765, 109] on span "content_copy" at bounding box center [770, 117] width 16 height 16
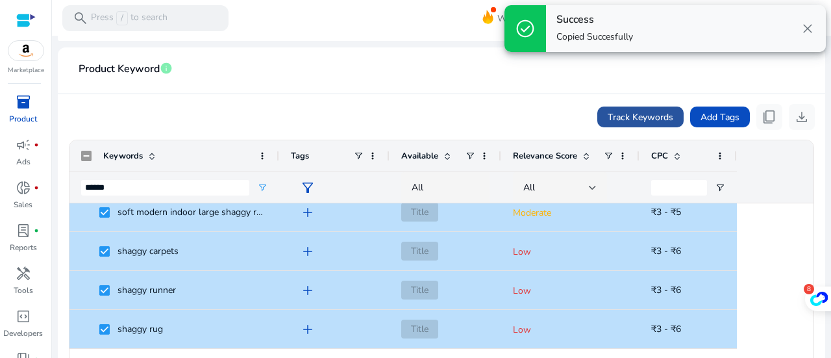
click at [663, 114] on span "Track Keywords" at bounding box center [641, 117] width 66 height 14
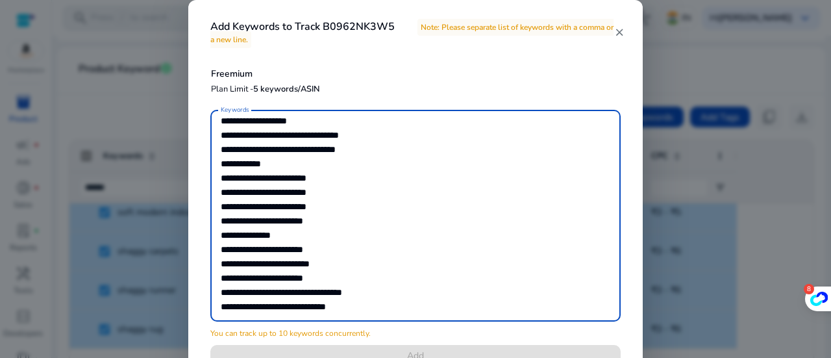
scroll to position [260, 0]
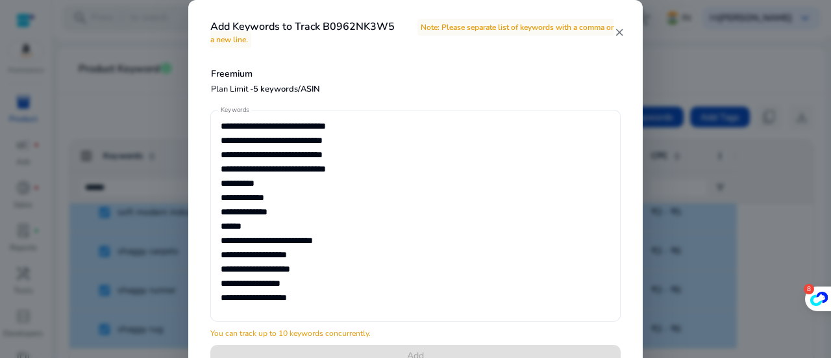
drag, startPoint x: 220, startPoint y: 179, endPoint x: 280, endPoint y: 247, distance: 91.1
click at [354, 265] on div "Keywords" at bounding box center [415, 216] width 411 height 212
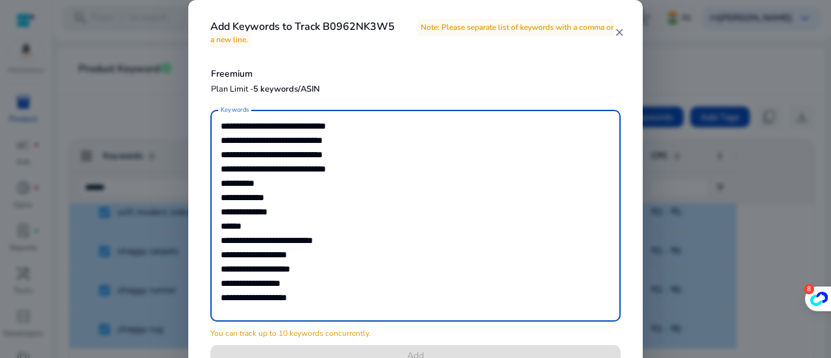
drag, startPoint x: 223, startPoint y: 212, endPoint x: 325, endPoint y: 303, distance: 136.6
click at [325, 303] on textarea "Keywords" at bounding box center [416, 215] width 390 height 199
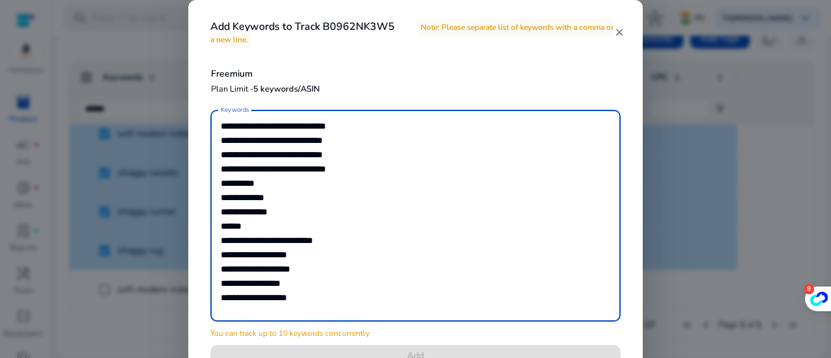
scroll to position [261, 0]
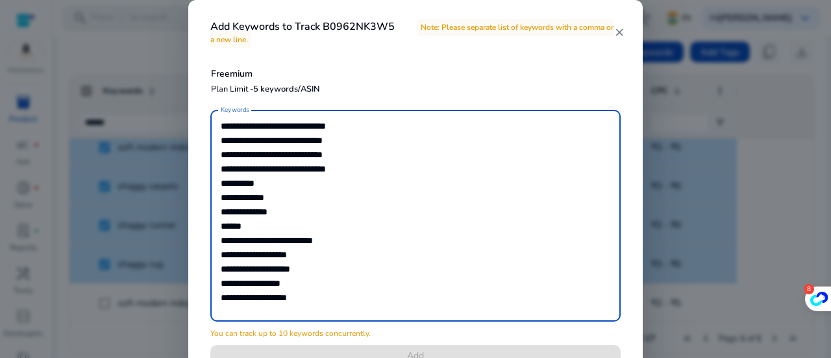
click at [446, 199] on textarea "Keywords" at bounding box center [416, 215] width 390 height 199
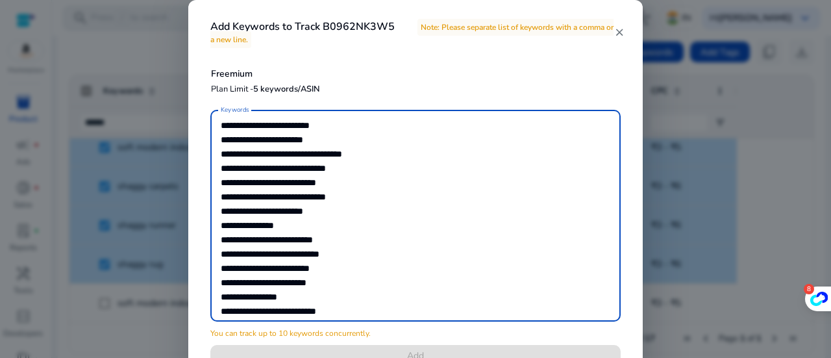
scroll to position [585, 0]
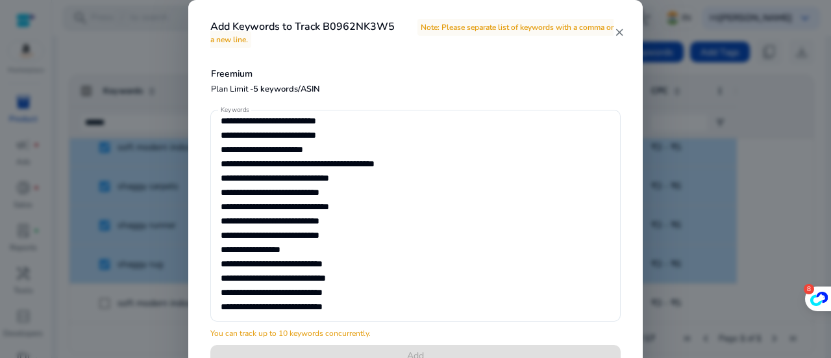
click at [624, 32] on mat-icon "close" at bounding box center [619, 33] width 10 height 12
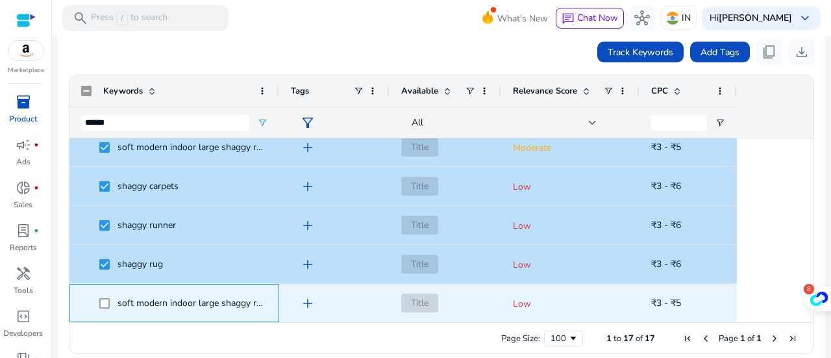
click at [149, 303] on span "soft modern indoor large shaggy rug for bedroom livingroom dorm" at bounding box center [254, 303] width 272 height 12
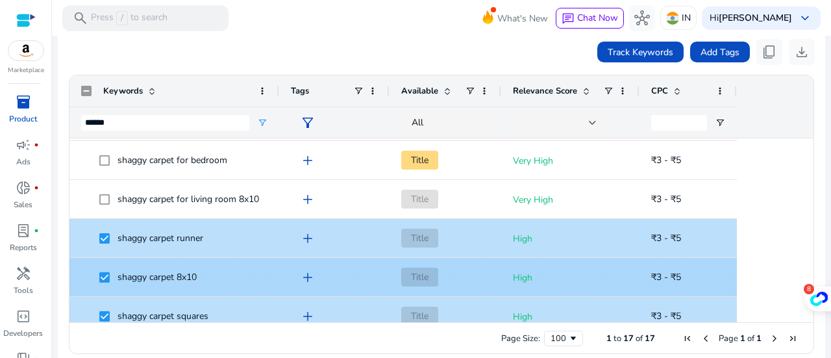
scroll to position [0, 0]
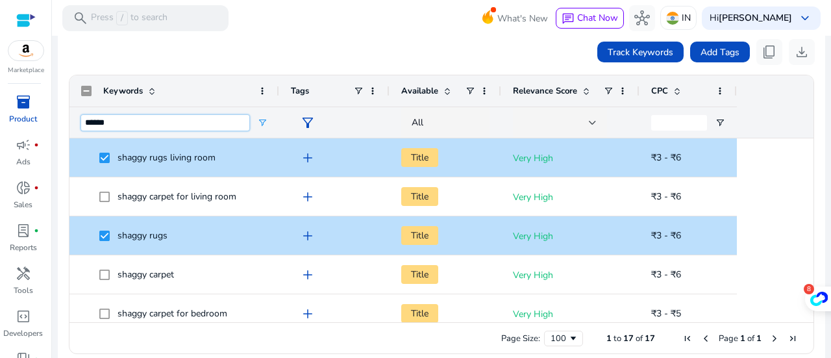
click at [145, 116] on input "******" at bounding box center [165, 123] width 168 height 16
type input "*"
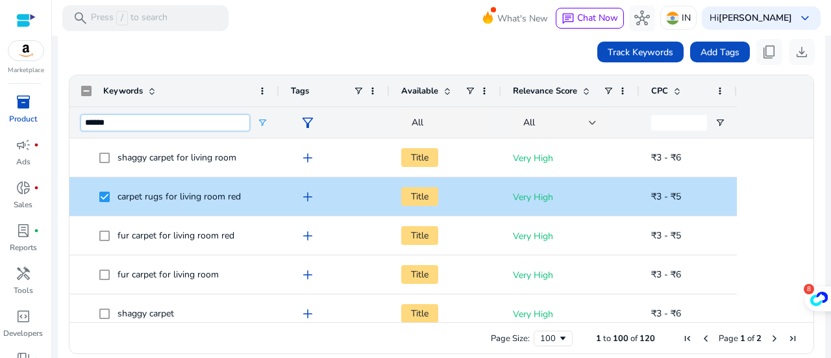
type input "******"
click at [259, 120] on span "Open Filter Menu" at bounding box center [262, 123] width 10 height 10
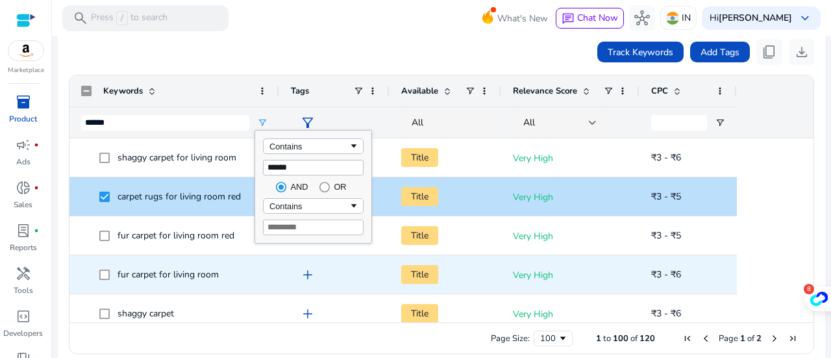
click at [222, 286] on div "fur carpet for living room" at bounding box center [174, 274] width 186 height 37
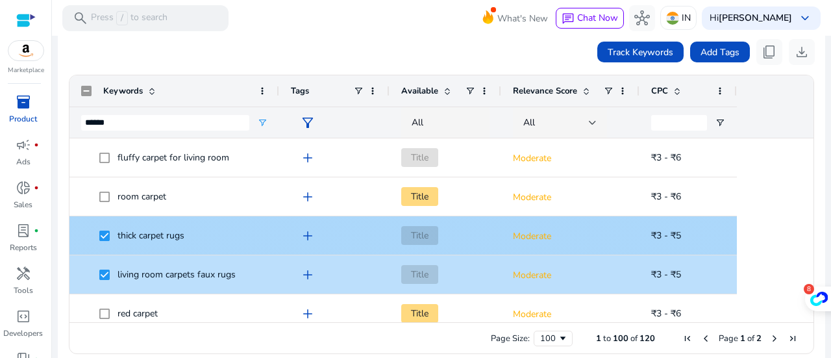
scroll to position [2598, 0]
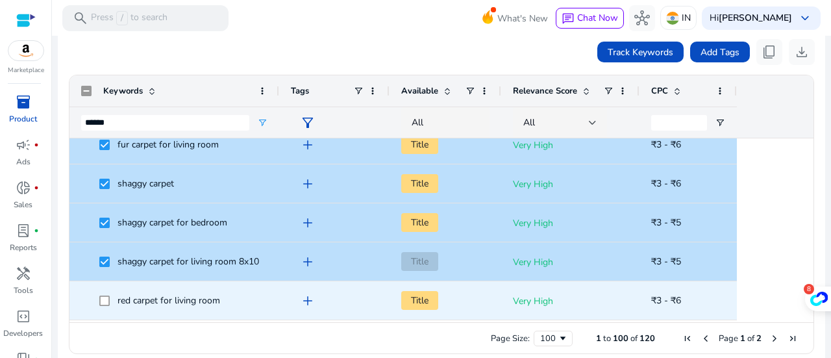
click at [92, 303] on span "red carpet for living room" at bounding box center [174, 300] width 186 height 27
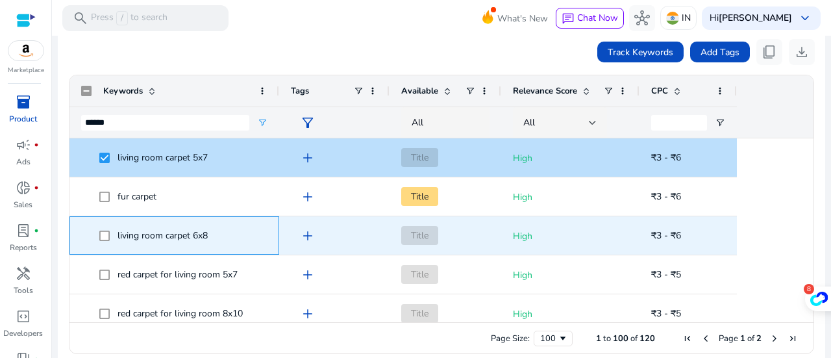
click at [96, 234] on span "living room carpet 6x8" at bounding box center [174, 235] width 186 height 27
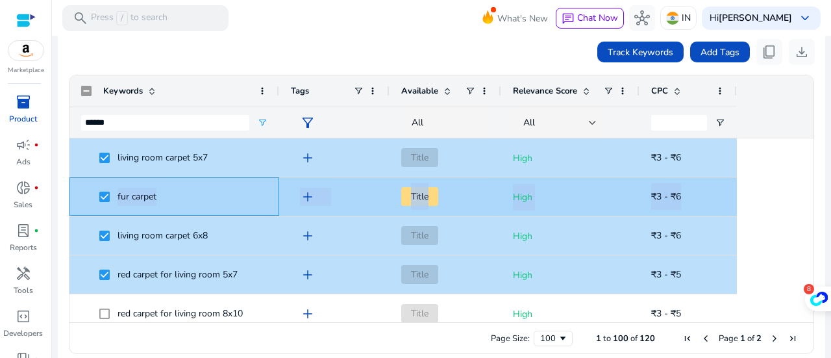
click at [175, 196] on span "fur carpet" at bounding box center [183, 196] width 168 height 27
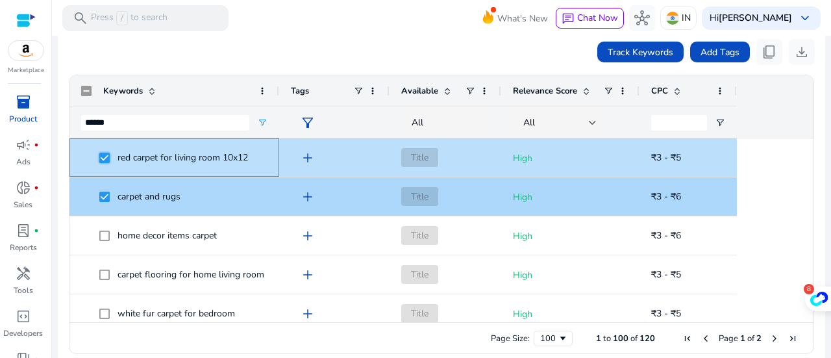
scroll to position [1169, 0]
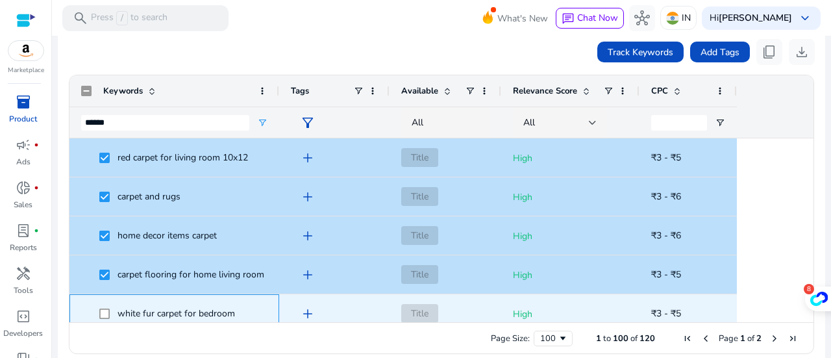
click at [107, 303] on span at bounding box center [108, 313] width 18 height 27
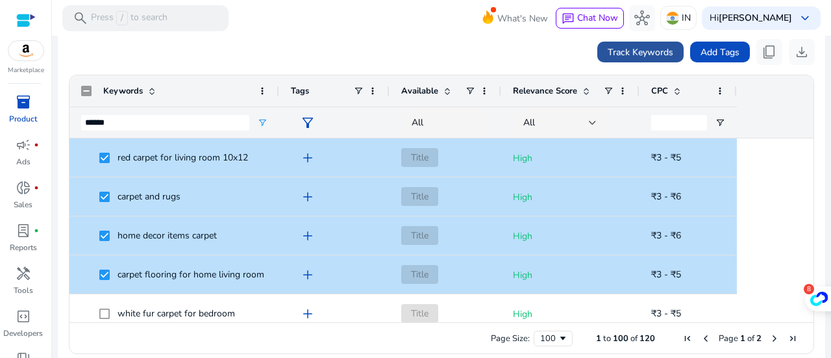
click at [646, 47] on span "Track Keywords" at bounding box center [641, 52] width 66 height 14
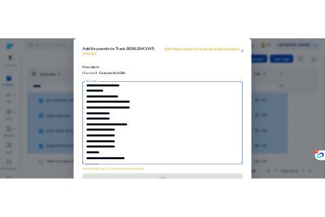
scroll to position [1008, 0]
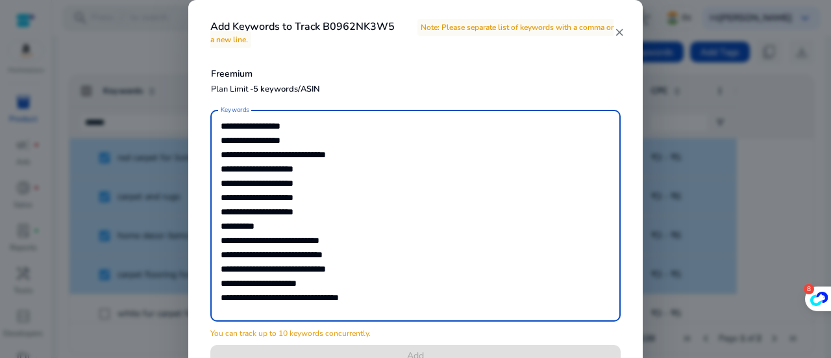
drag, startPoint x: 221, startPoint y: 144, endPoint x: 373, endPoint y: 327, distance: 237.1
click at [374, 330] on mat-form-field "Keywords" at bounding box center [415, 222] width 411 height 225
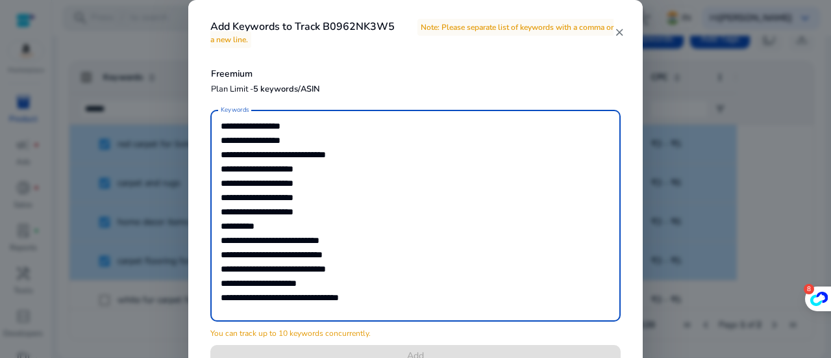
scroll to position [261, 0]
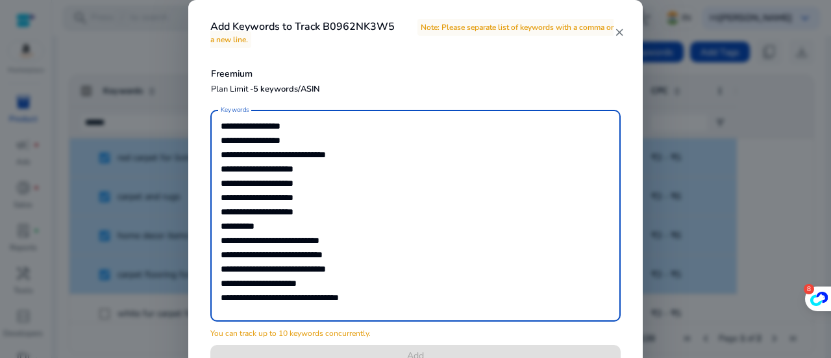
click at [616, 32] on mat-icon "close" at bounding box center [619, 33] width 10 height 12
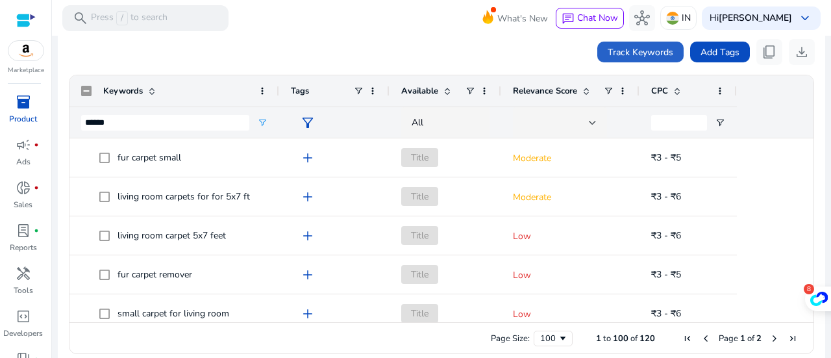
scroll to position [2858, 0]
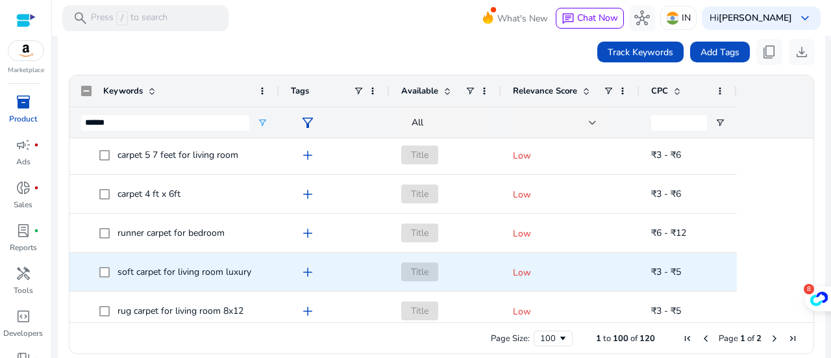
scroll to position [0, 0]
